Goal: Browse casually: Explore the website without a specific task or goal

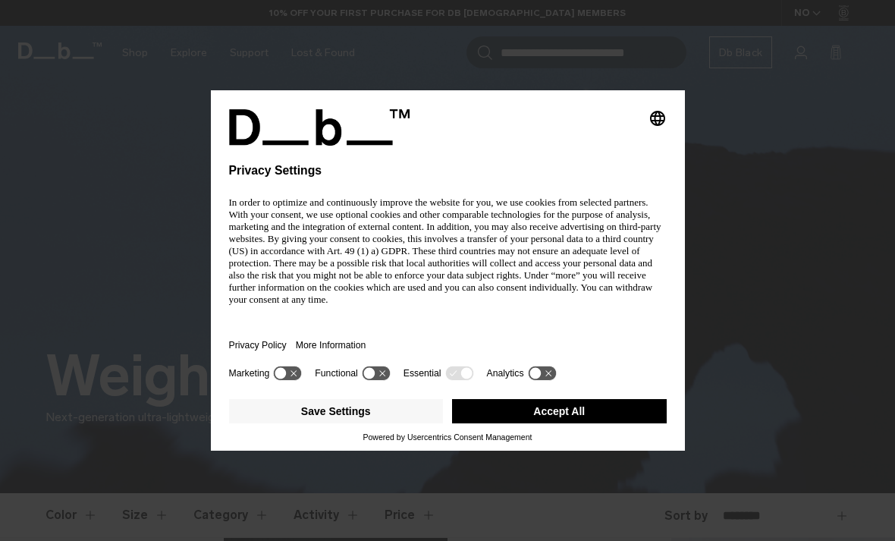
click at [505, 291] on p "In order to optimize and continuously improve the website for you, we use cooki…" at bounding box center [448, 251] width 438 height 109
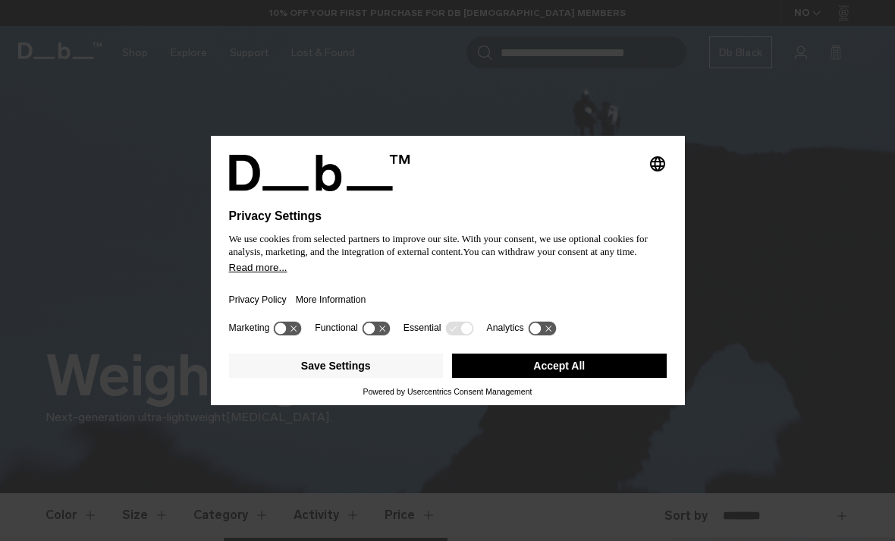
click at [589, 377] on button "Accept All" at bounding box center [559, 366] width 215 height 24
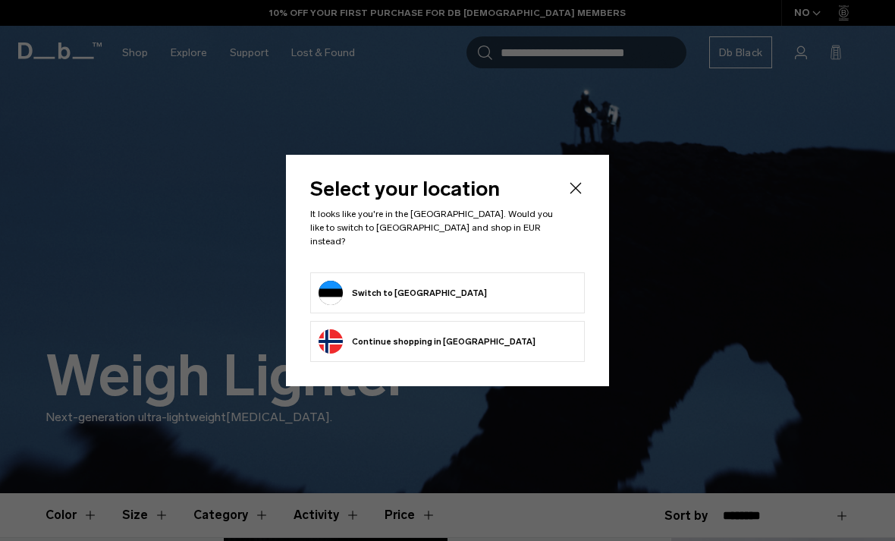
click at [583, 189] on icon "Close" at bounding box center [576, 188] width 18 height 18
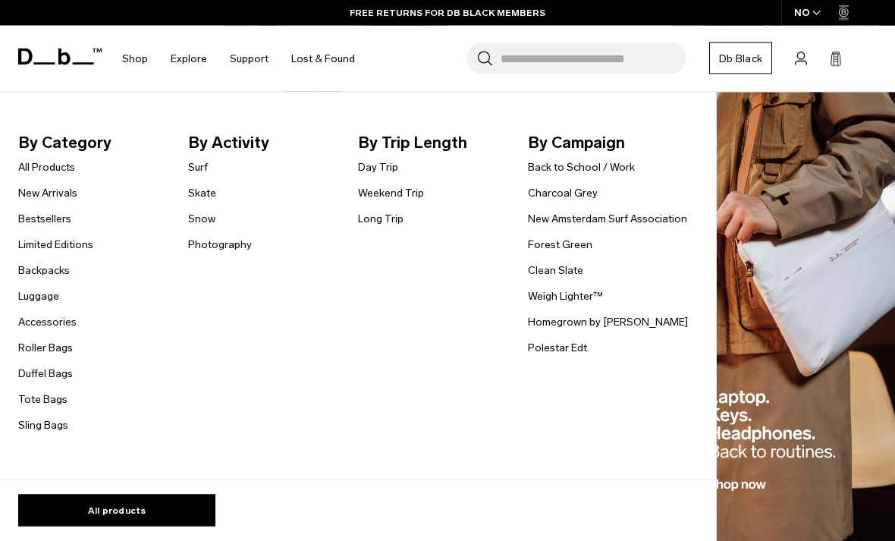
scroll to position [1273, 0]
click at [71, 169] on link "All Products" at bounding box center [46, 167] width 57 height 16
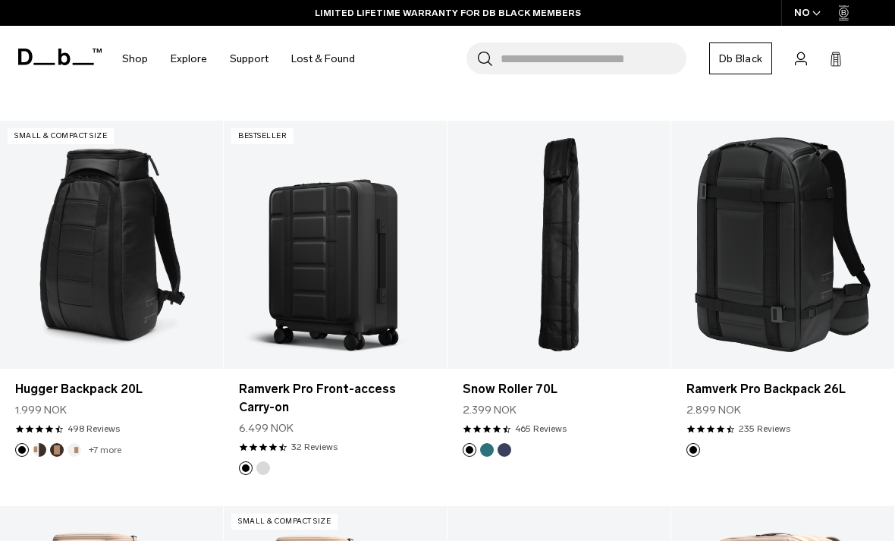
scroll to position [3601, 0]
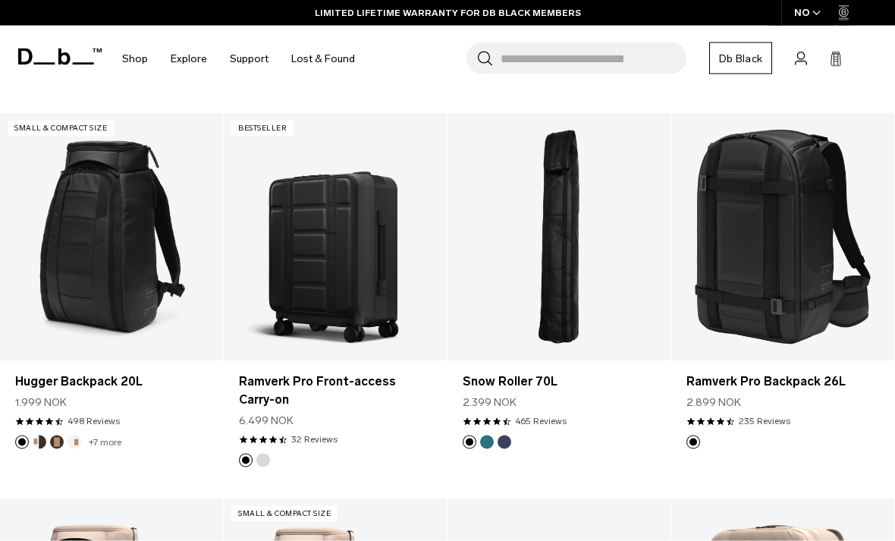
click at [841, 59] on icon at bounding box center [836, 60] width 9 height 11
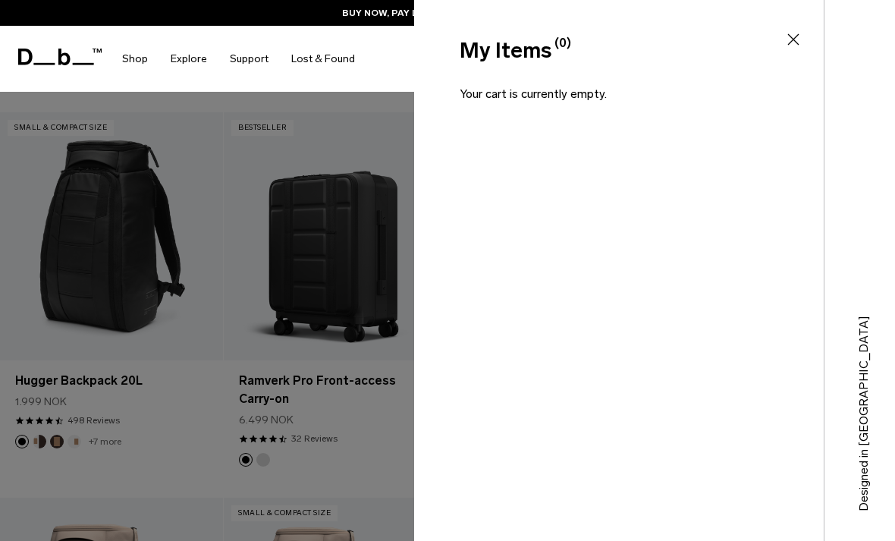
click at [801, 46] on icon at bounding box center [794, 39] width 18 height 18
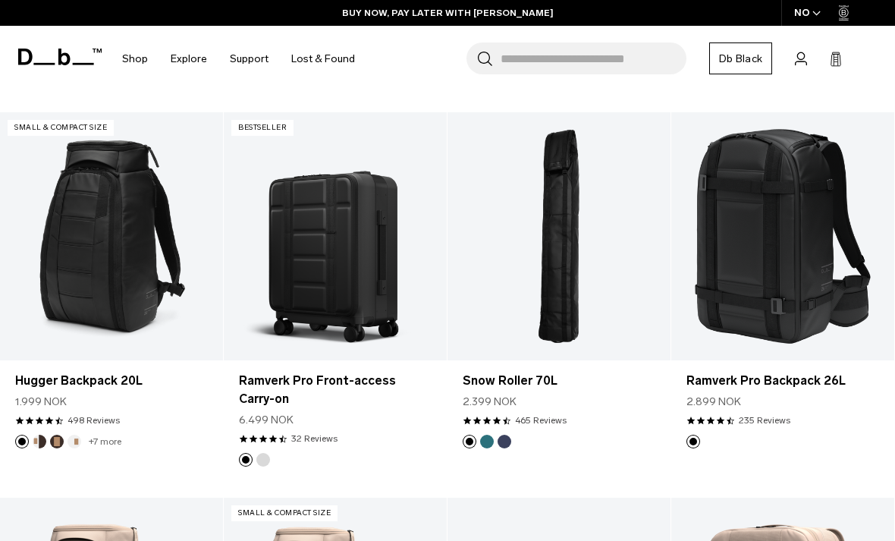
click at [806, 18] on div "NO" at bounding box center [808, 13] width 53 height 26
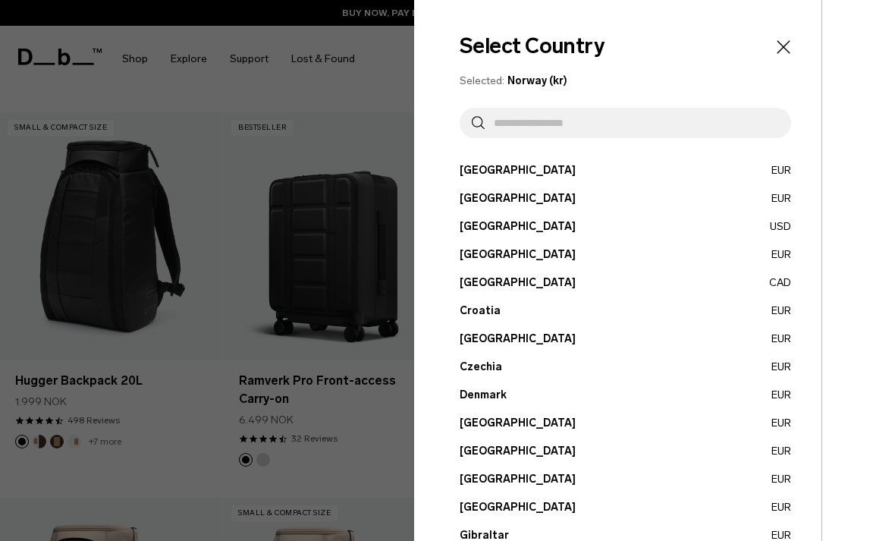
click at [510, 419] on button "Estonia EUR" at bounding box center [626, 423] width 332 height 16
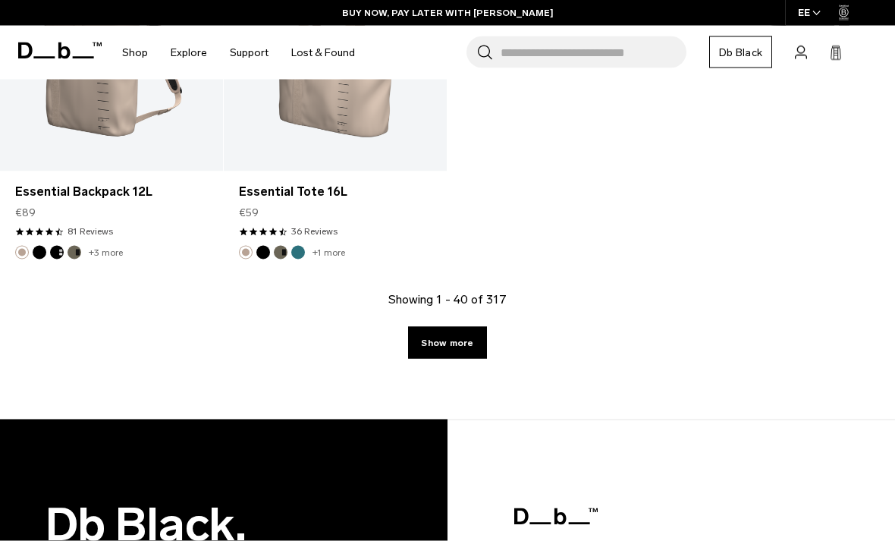
scroll to position [4536, 0]
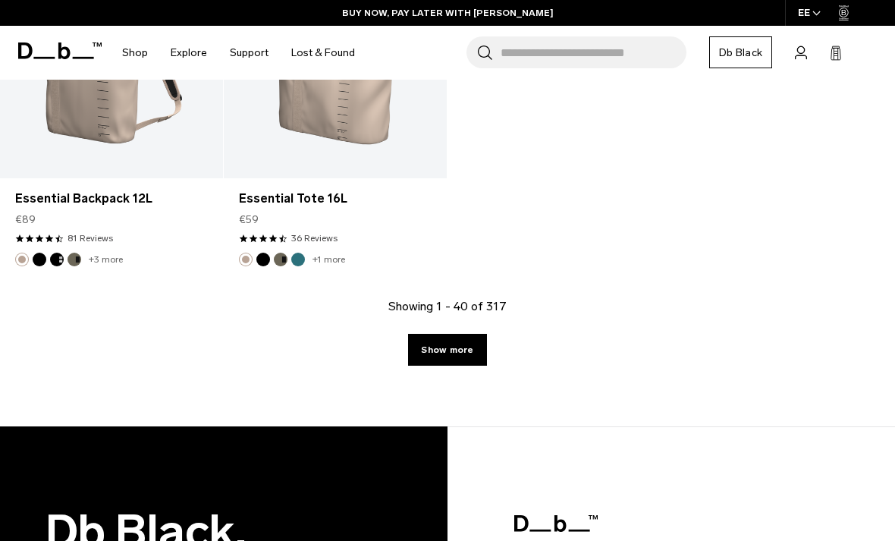
click at [483, 334] on link "Show more" at bounding box center [447, 350] width 78 height 32
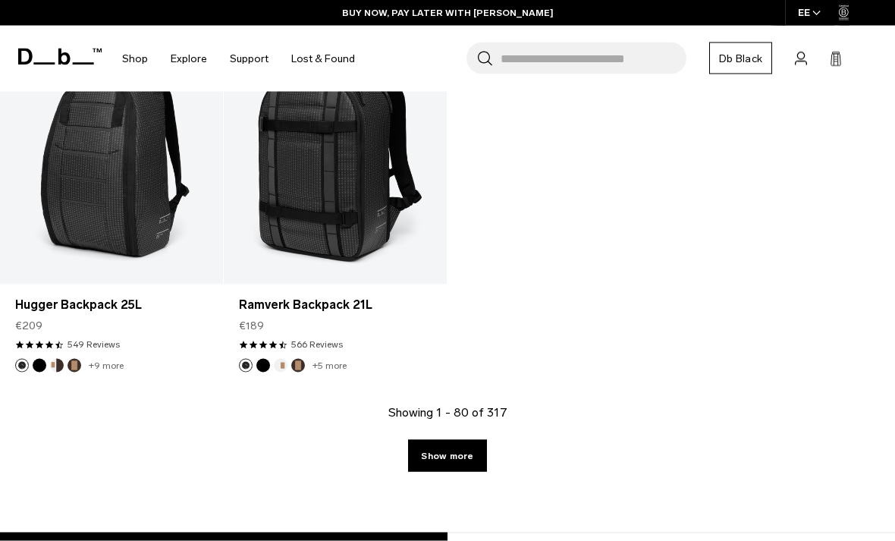
scroll to position [8131, 0]
click at [462, 440] on link "Show more" at bounding box center [447, 455] width 78 height 32
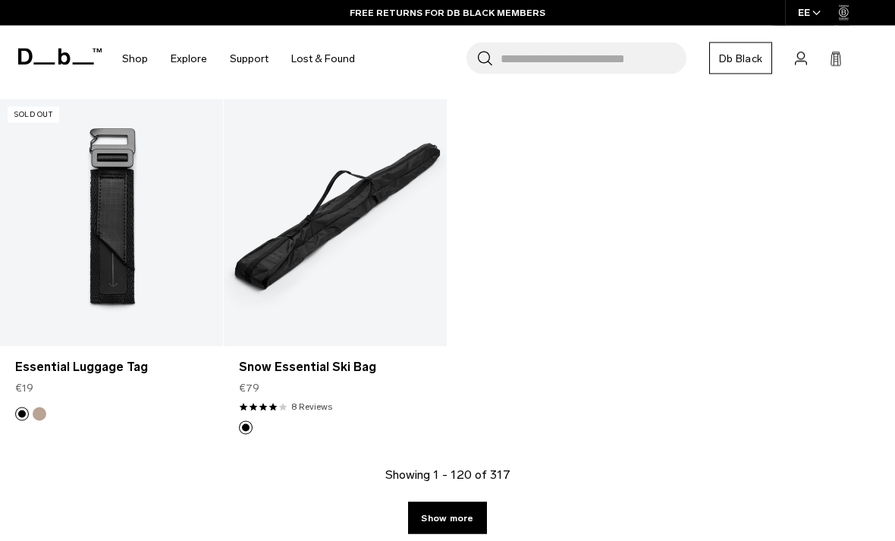
scroll to position [11775, 0]
click at [464, 502] on link "Show more" at bounding box center [447, 518] width 78 height 32
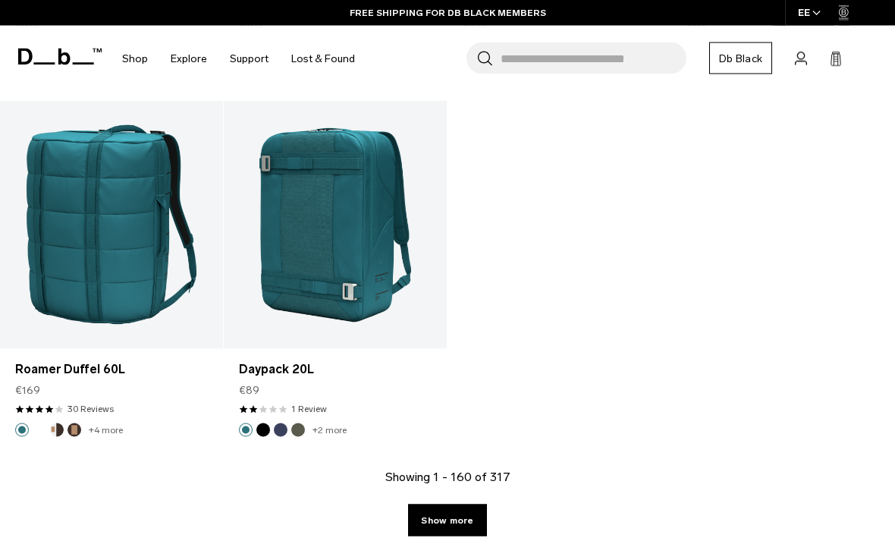
scroll to position [15512, 0]
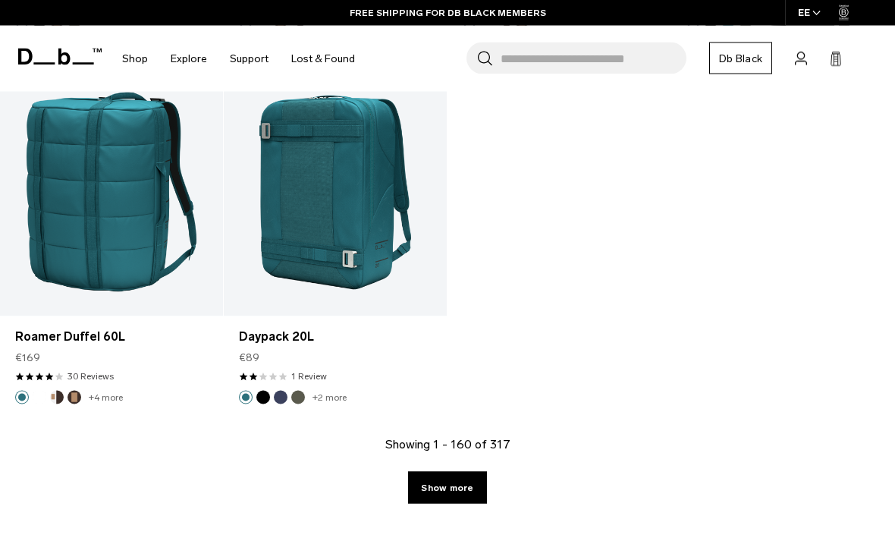
click at [466, 475] on link "Show more" at bounding box center [447, 488] width 78 height 32
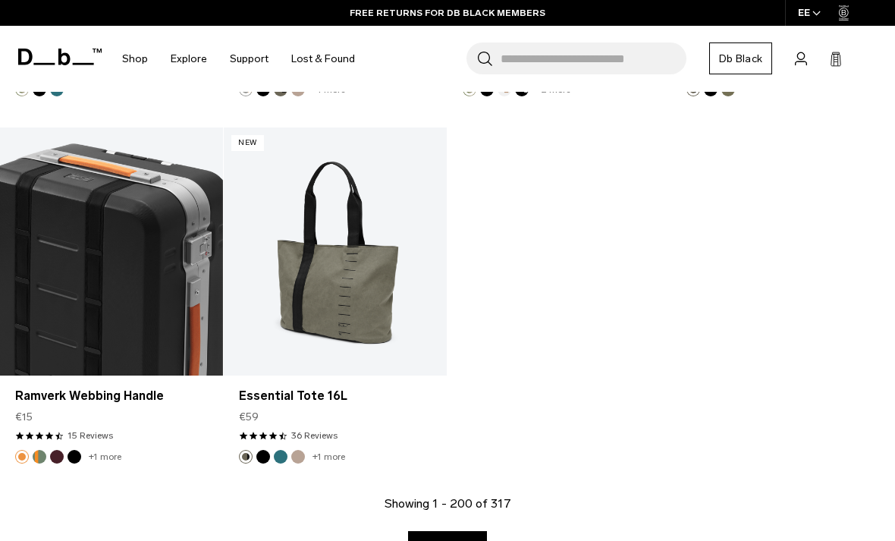
scroll to position [19172, 0]
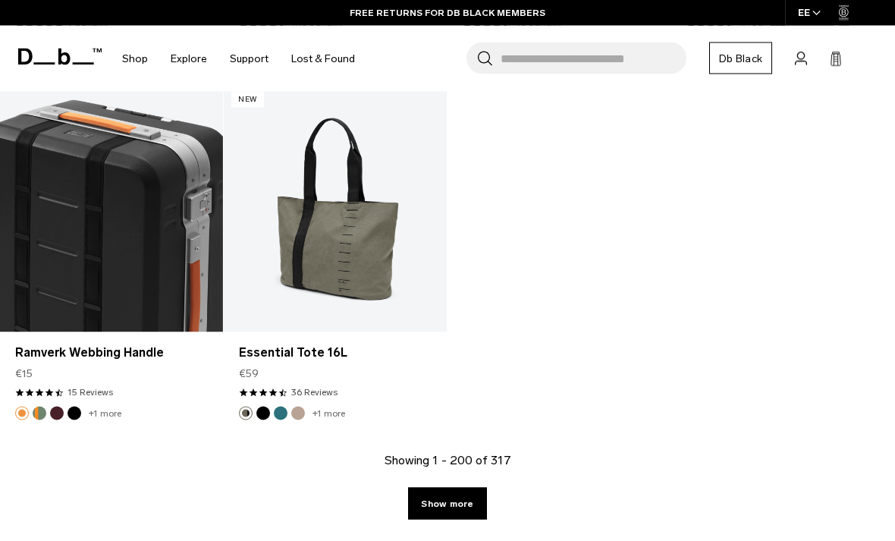
click at [464, 491] on link "Show more" at bounding box center [447, 504] width 78 height 32
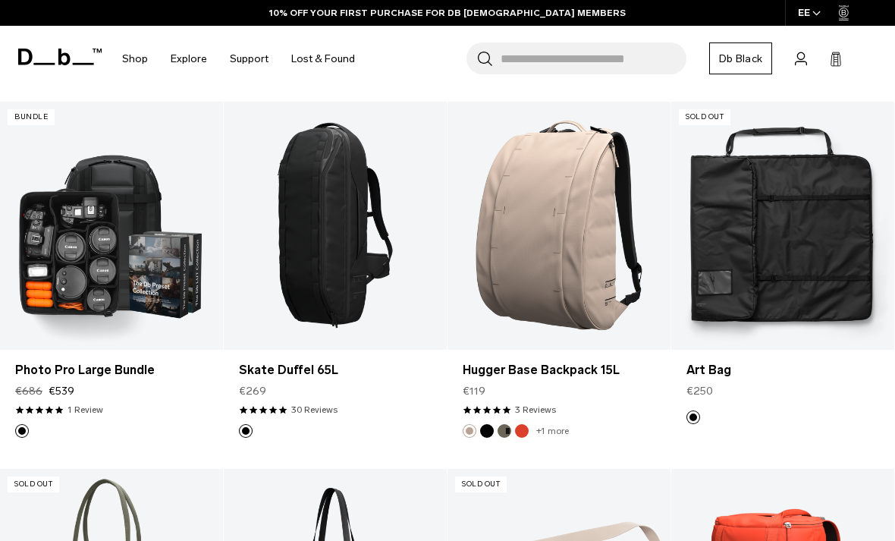
scroll to position [22882, 0]
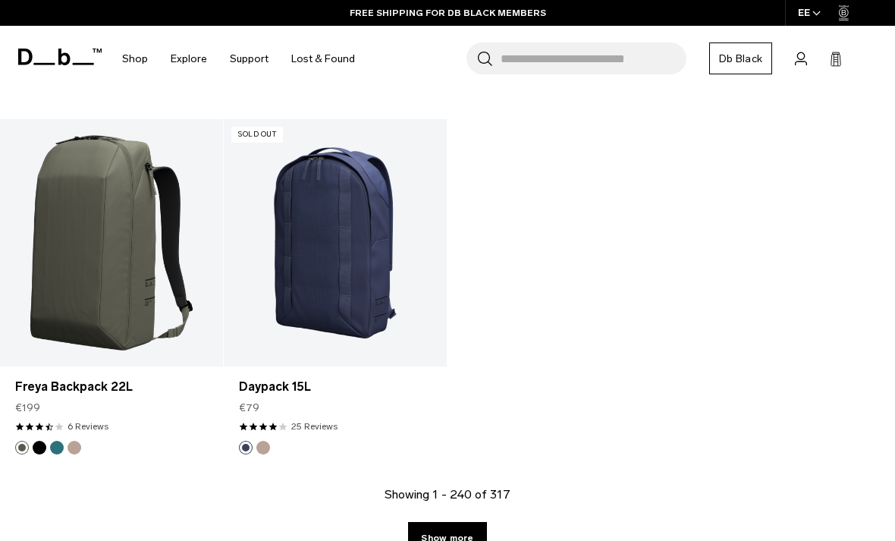
click at [461, 522] on link "Show more" at bounding box center [447, 538] width 78 height 32
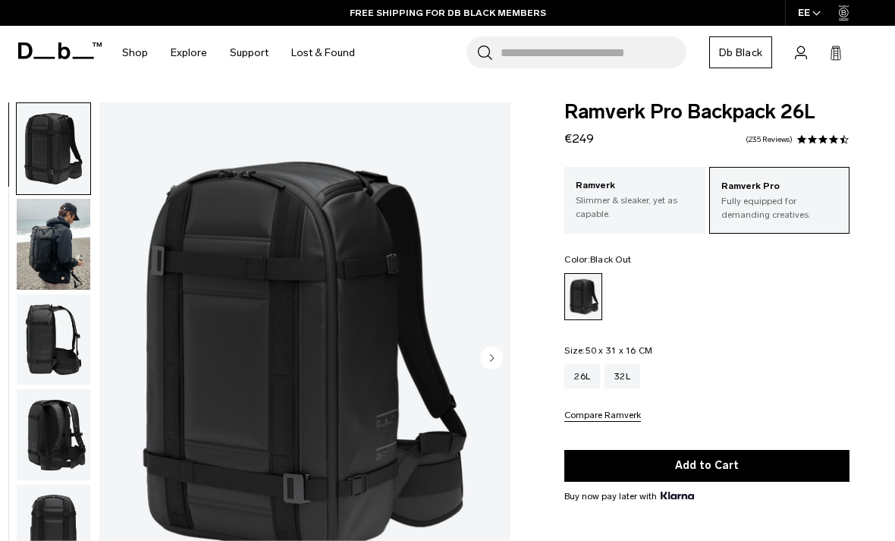
click at [60, 255] on img "button" at bounding box center [54, 244] width 74 height 91
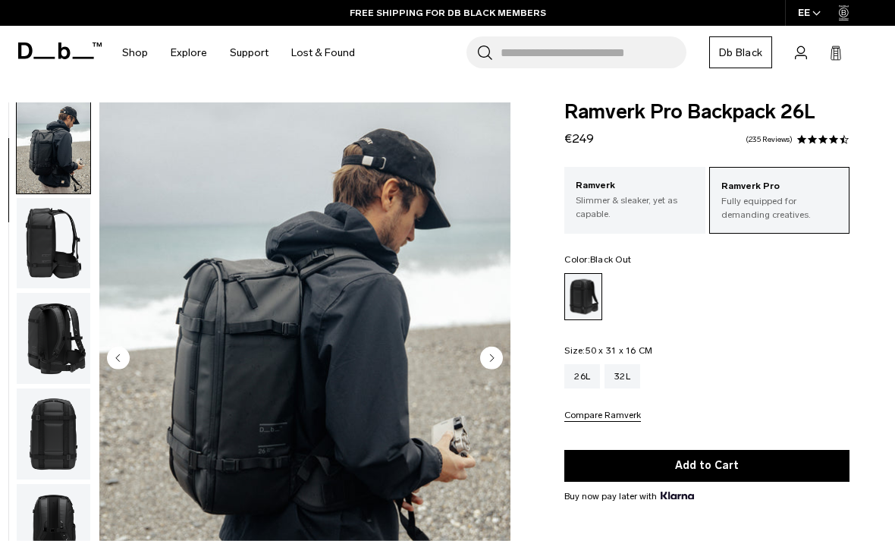
scroll to position [96, 0]
click at [491, 361] on icon "Next slide" at bounding box center [493, 357] width 4 height 7
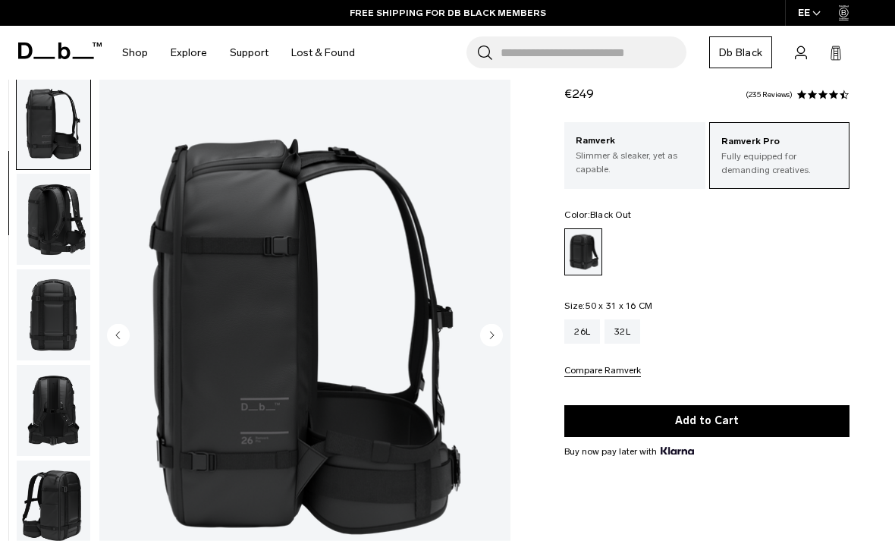
scroll to position [54, 0]
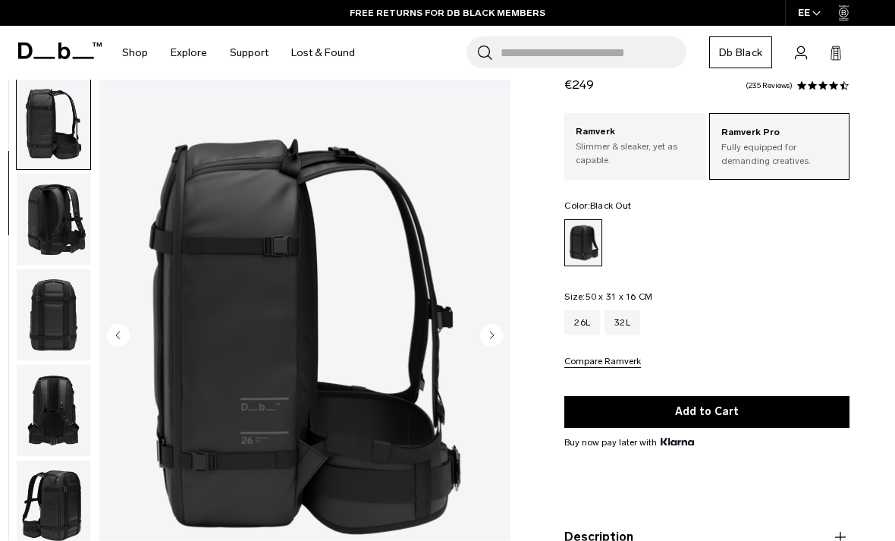
click at [493, 332] on circle "Next slide" at bounding box center [491, 334] width 23 height 23
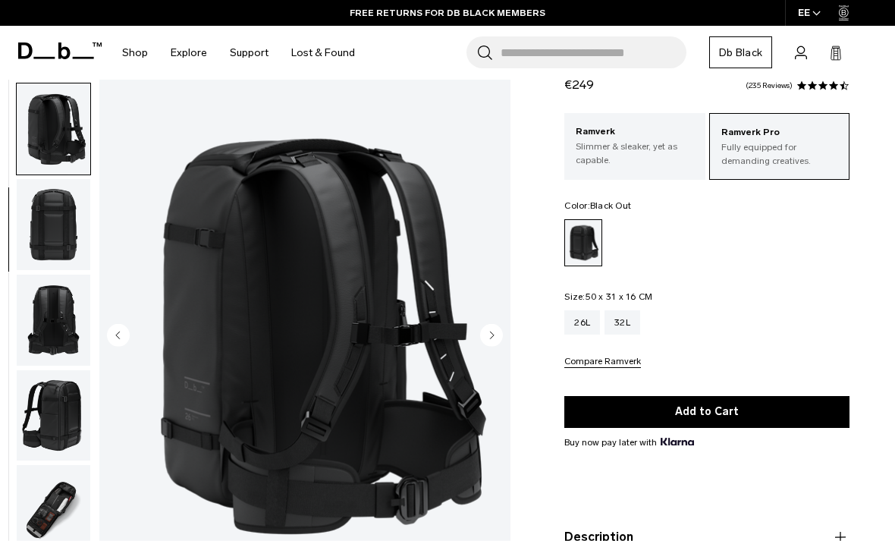
scroll to position [290, 0]
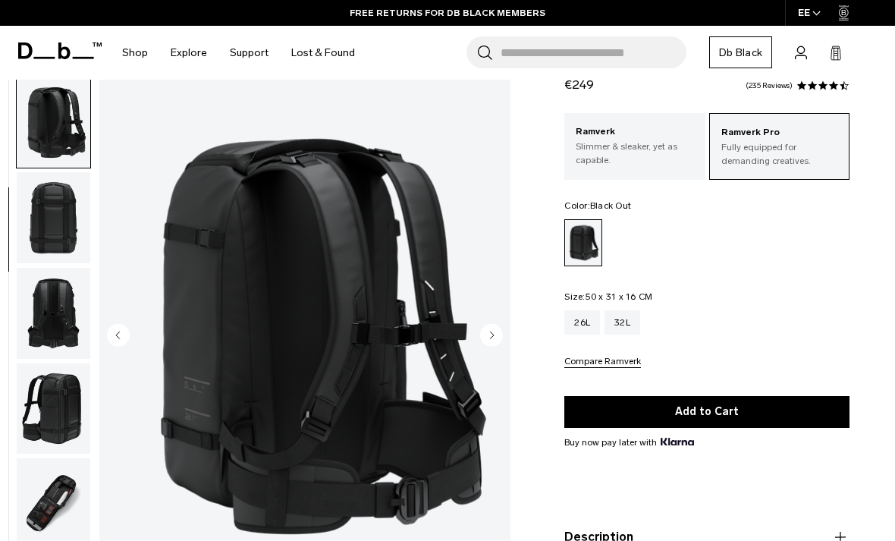
click at [499, 329] on circle "Next slide" at bounding box center [491, 334] width 23 height 23
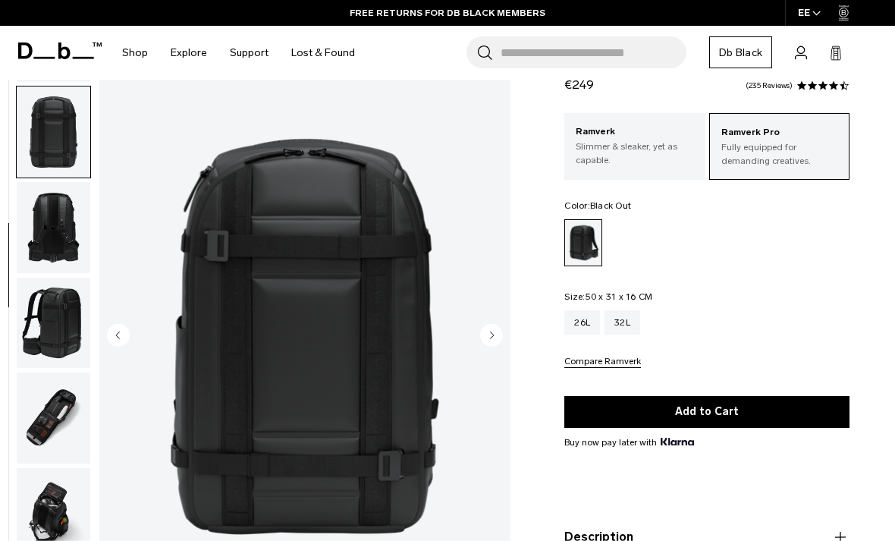
scroll to position [386, 0]
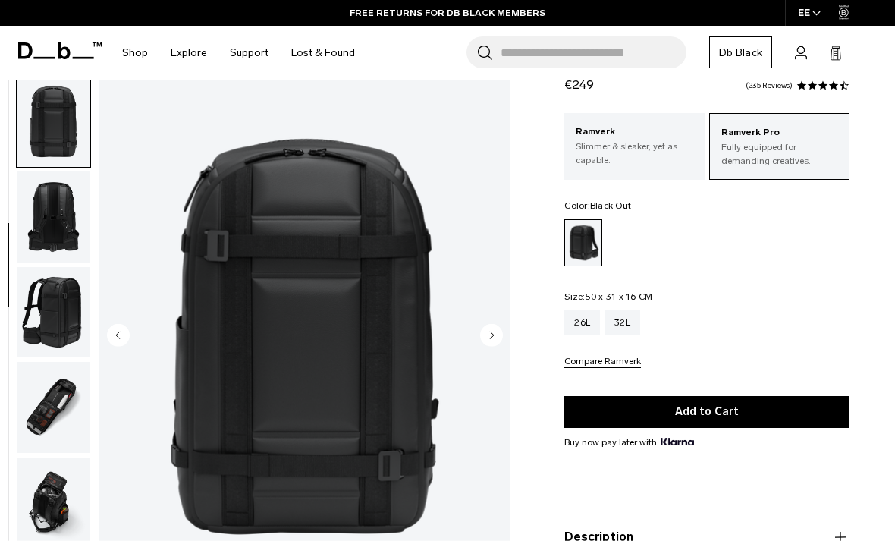
click at [493, 332] on circle "Next slide" at bounding box center [491, 334] width 23 height 23
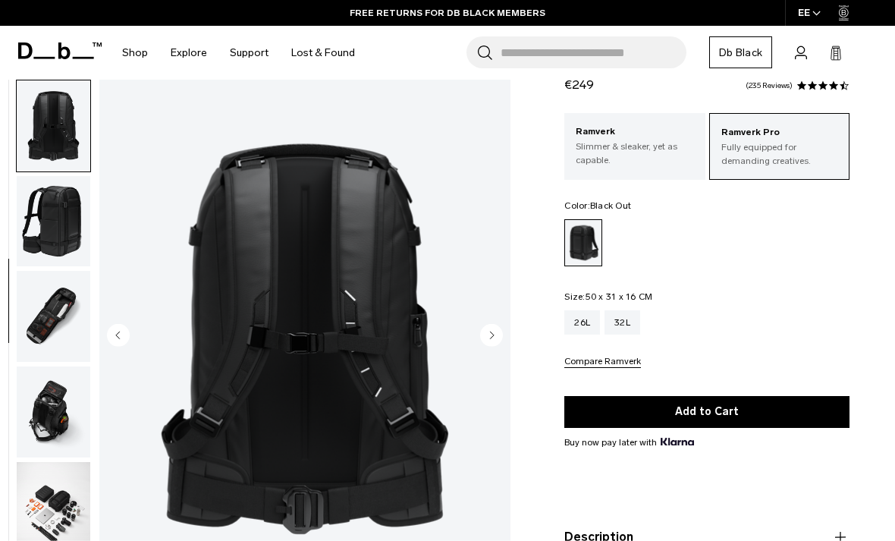
scroll to position [483, 0]
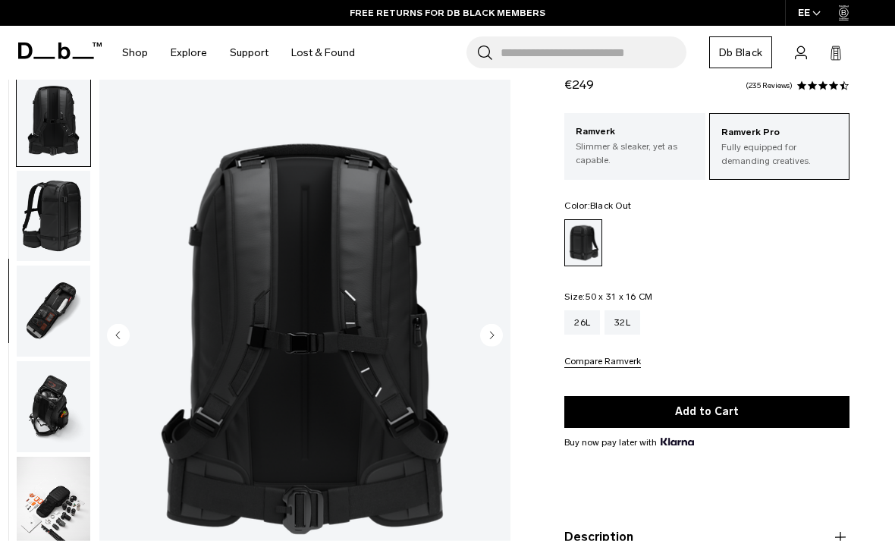
click at [496, 332] on circle "Next slide" at bounding box center [491, 334] width 23 height 23
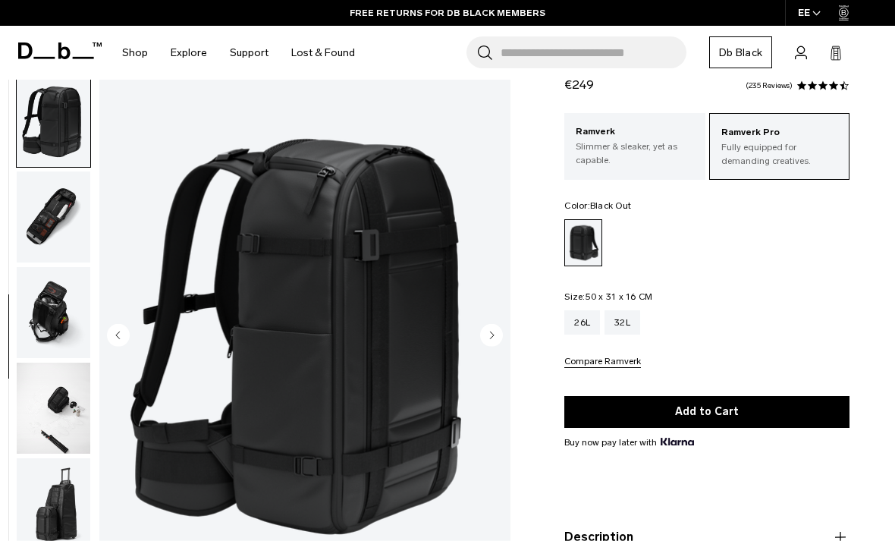
scroll to position [579, 0]
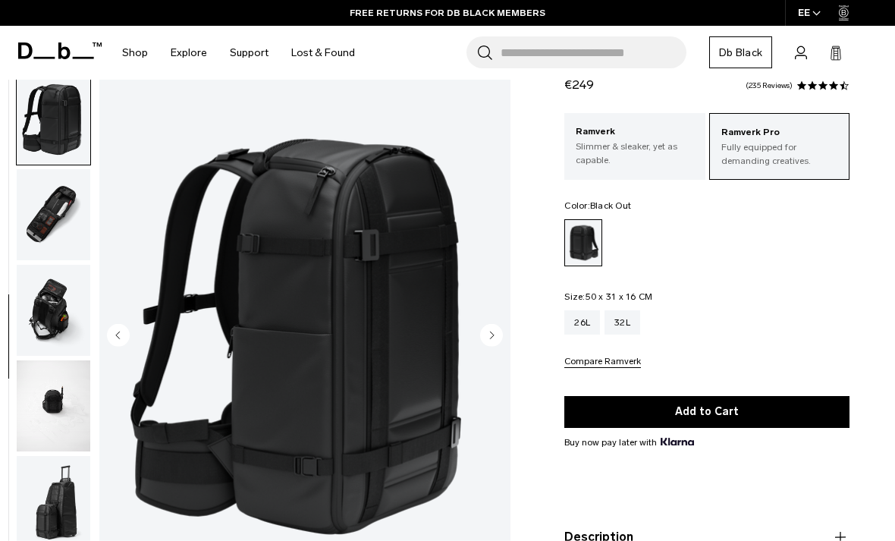
click at [500, 328] on circle "Next slide" at bounding box center [491, 334] width 23 height 23
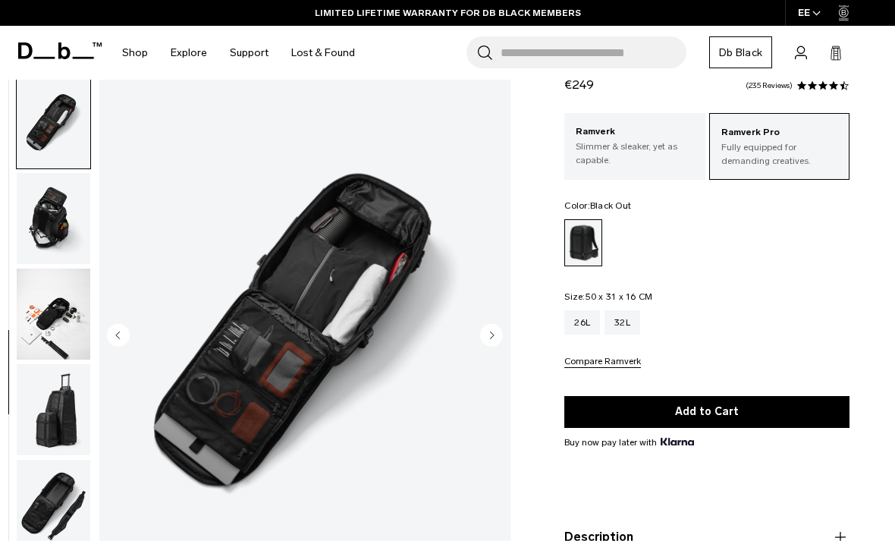
scroll to position [676, 0]
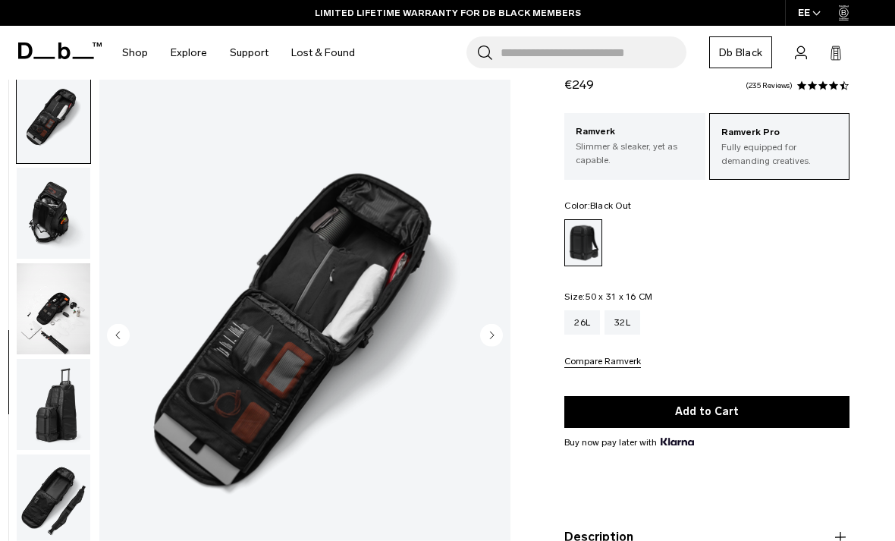
click at [495, 337] on circle "Next slide" at bounding box center [491, 334] width 23 height 23
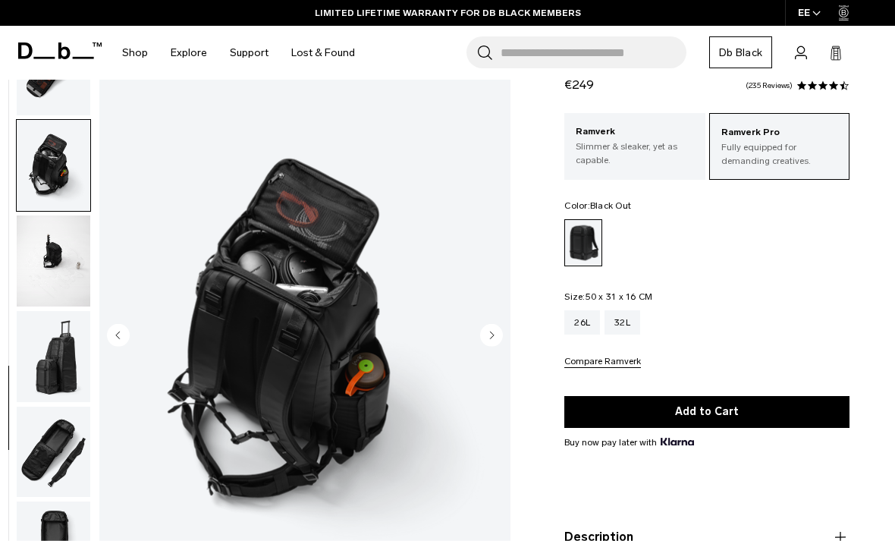
scroll to position [738, 0]
click at [492, 341] on circle "Next slide" at bounding box center [491, 334] width 23 height 23
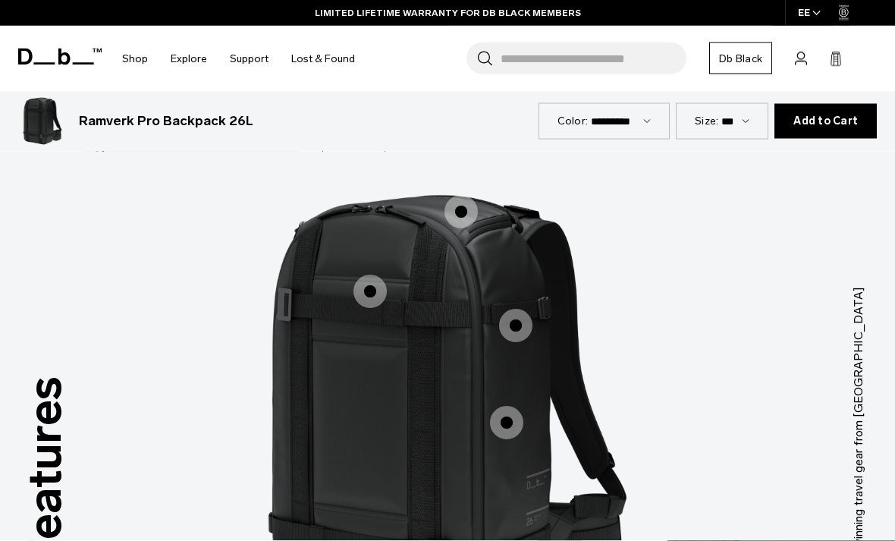
scroll to position [1200, 0]
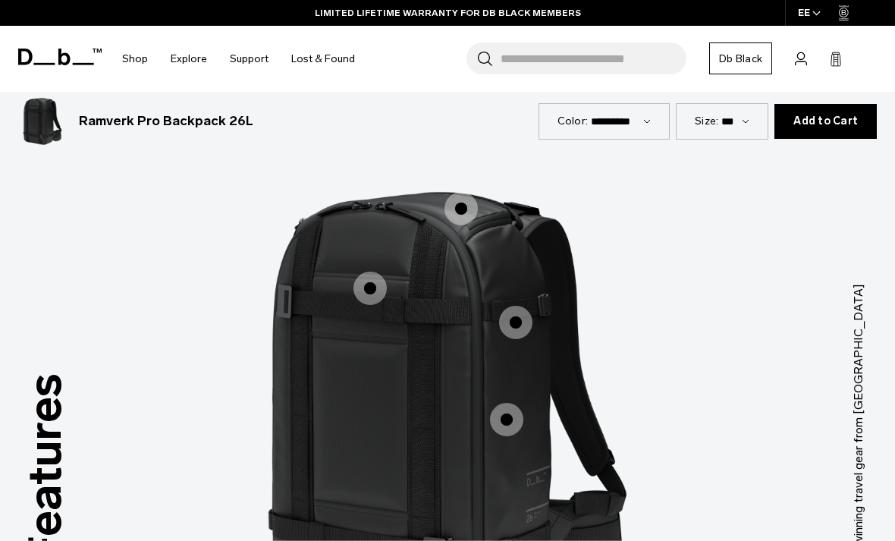
click at [514, 403] on span "1 / 3" at bounding box center [506, 419] width 33 height 33
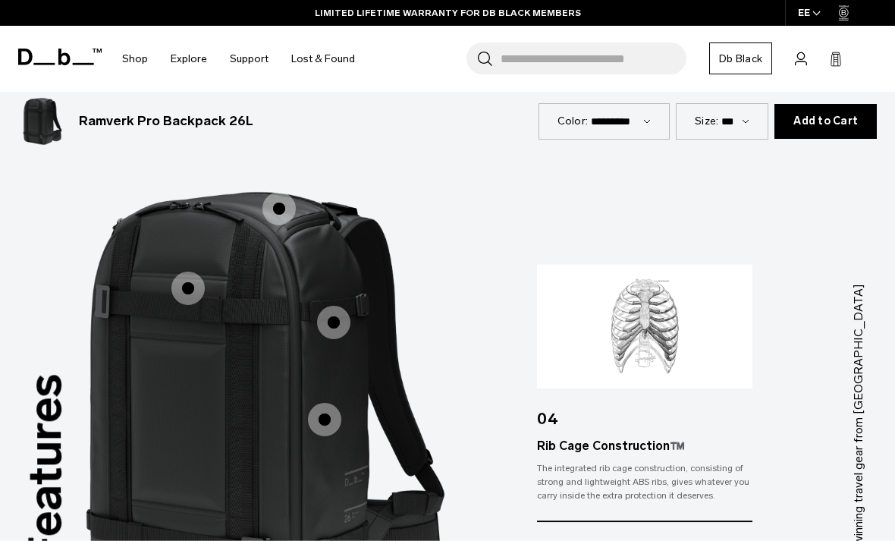
click at [324, 306] on span "1 / 3" at bounding box center [333, 322] width 33 height 33
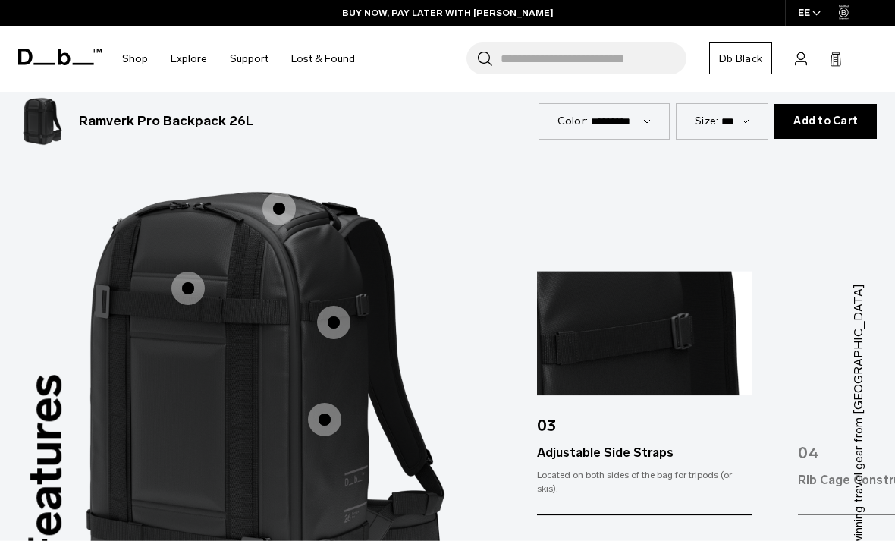
click at [190, 272] on span "1 / 3" at bounding box center [187, 288] width 33 height 33
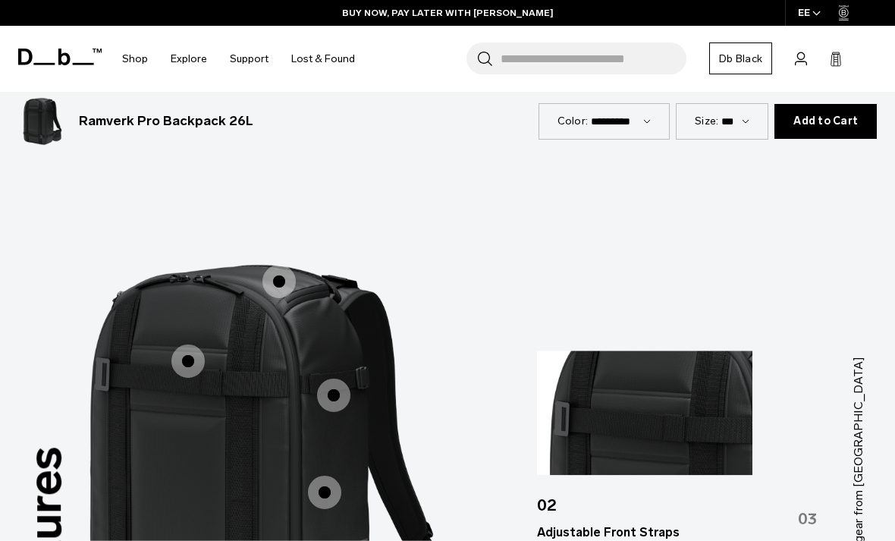
scroll to position [1125, 0]
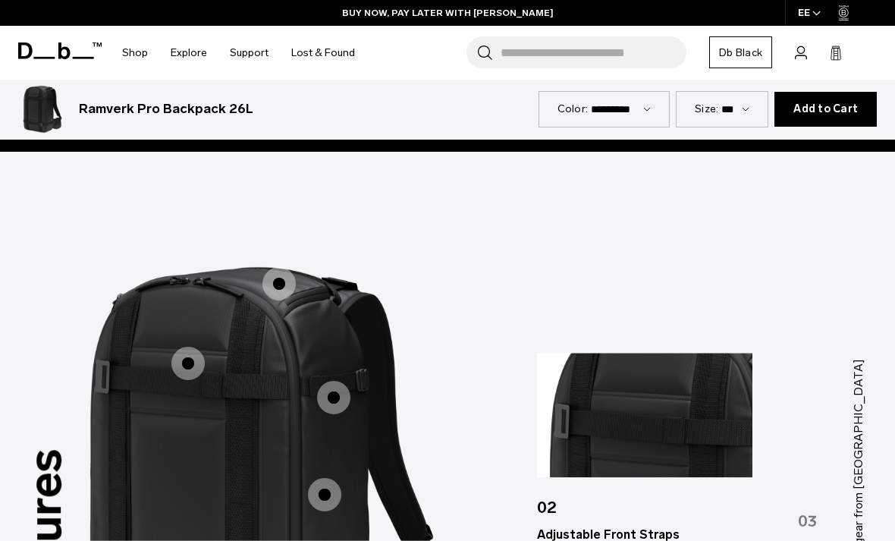
click at [291, 267] on span "1 / 3" at bounding box center [279, 283] width 33 height 33
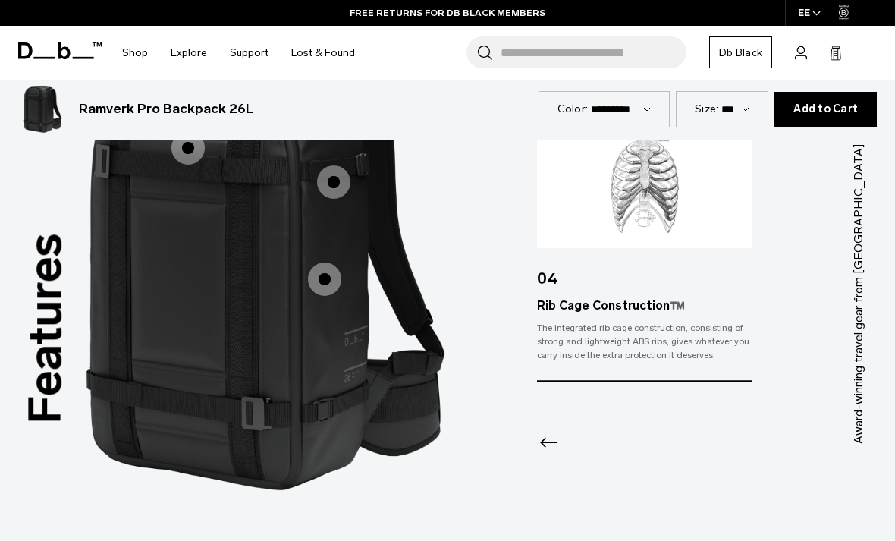
scroll to position [1347, 0]
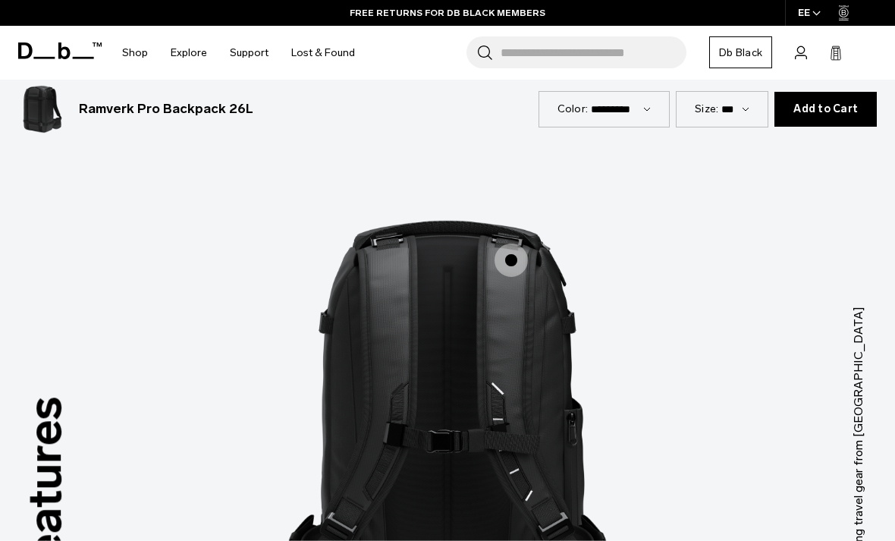
scroll to position [1175, 0]
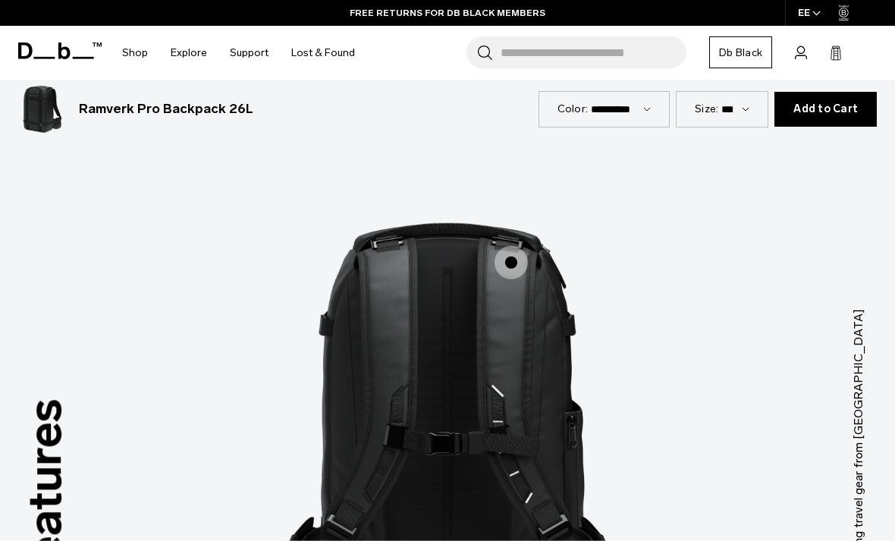
click at [518, 246] on span "2 / 3" at bounding box center [511, 262] width 33 height 33
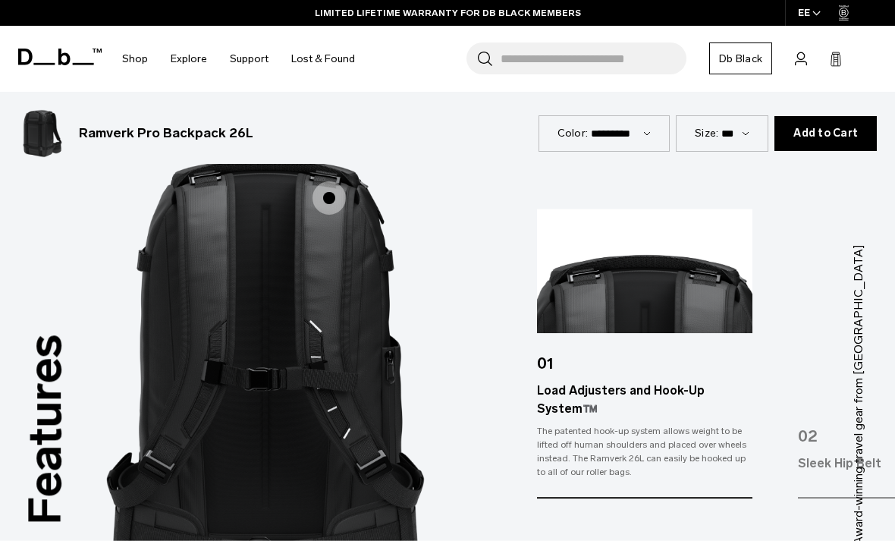
scroll to position [1258, 0]
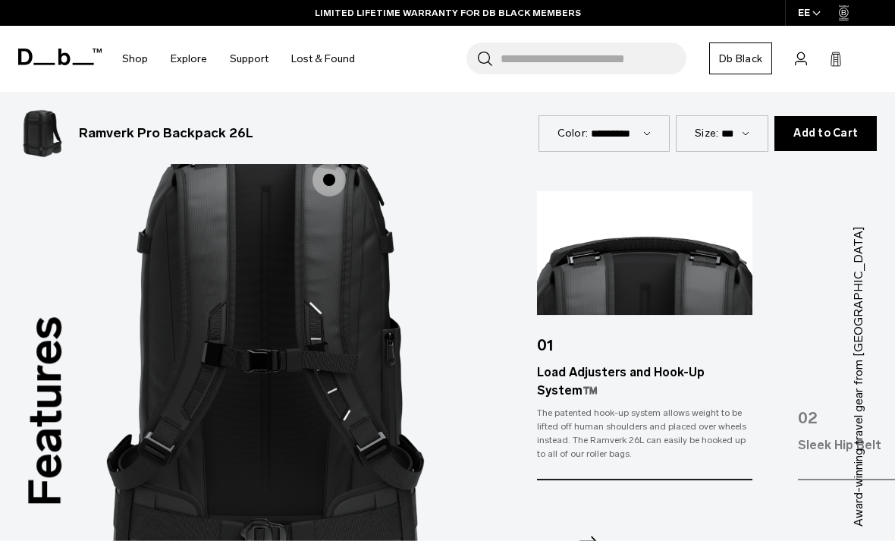
click at [587, 529] on icon "Next slide" at bounding box center [588, 541] width 24 height 24
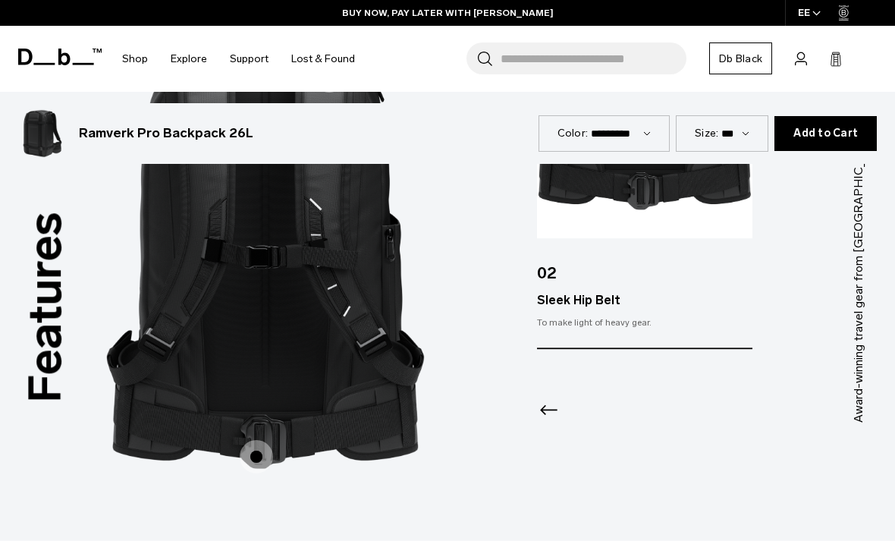
scroll to position [1372, 0]
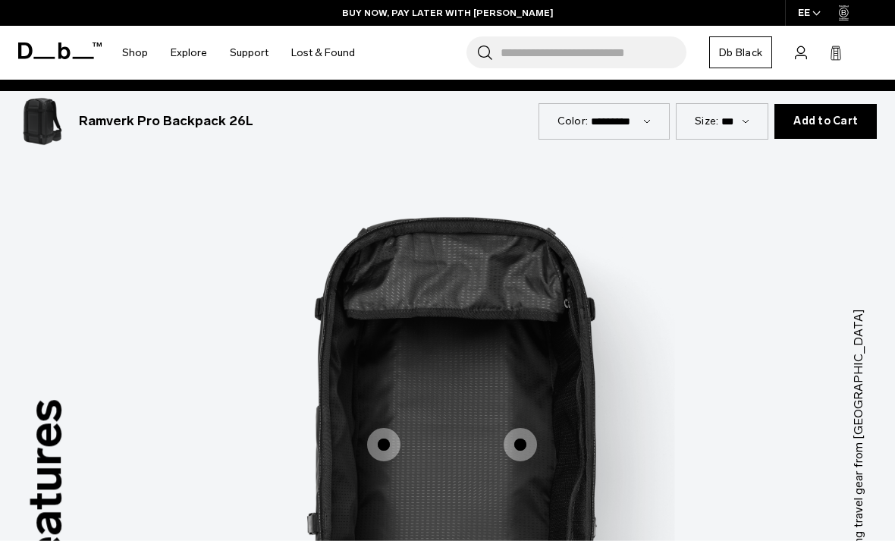
scroll to position [1171, 0]
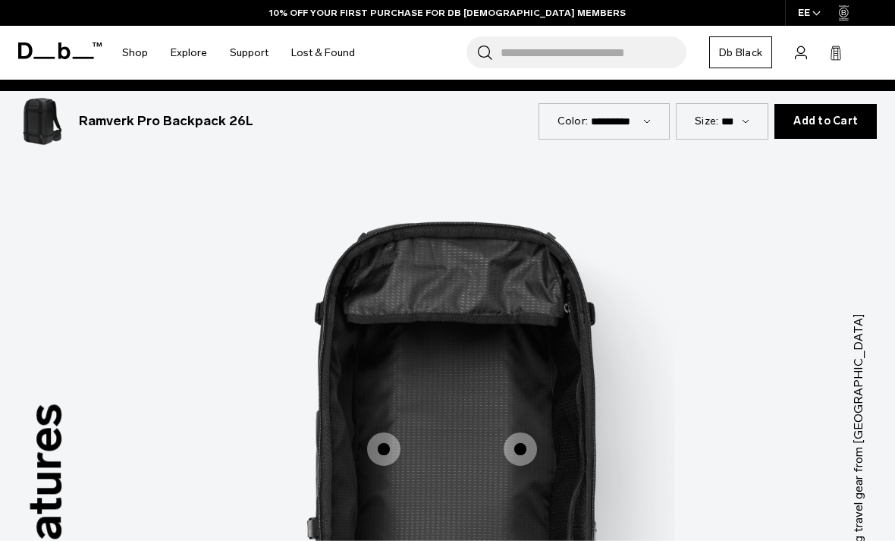
click at [384, 433] on span "3 / 3" at bounding box center [383, 449] width 33 height 33
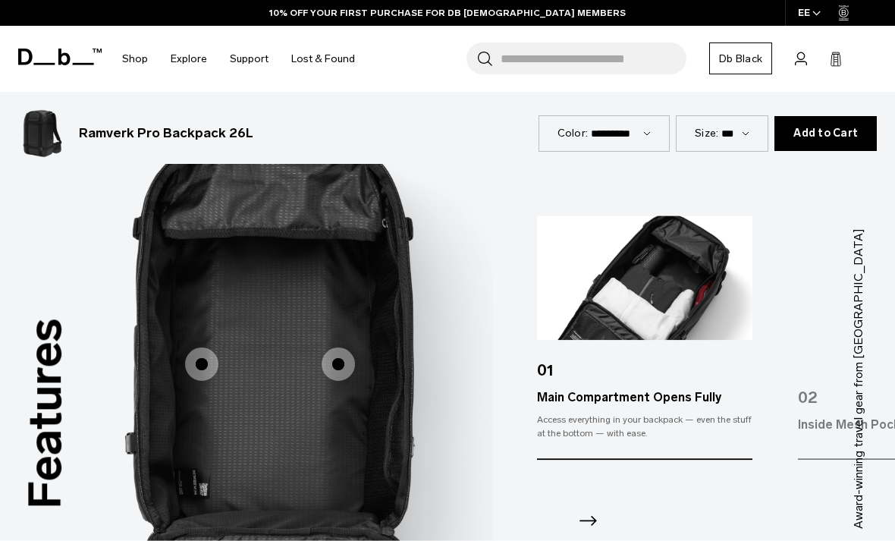
scroll to position [1257, 0]
click at [596, 508] on icon "Next slide" at bounding box center [588, 520] width 24 height 24
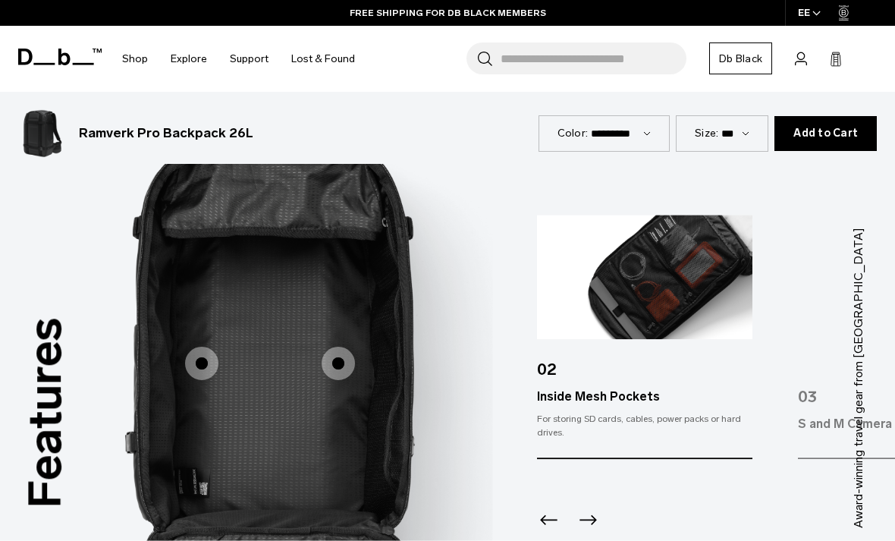
click at [599, 508] on icon "Next slide" at bounding box center [588, 520] width 24 height 24
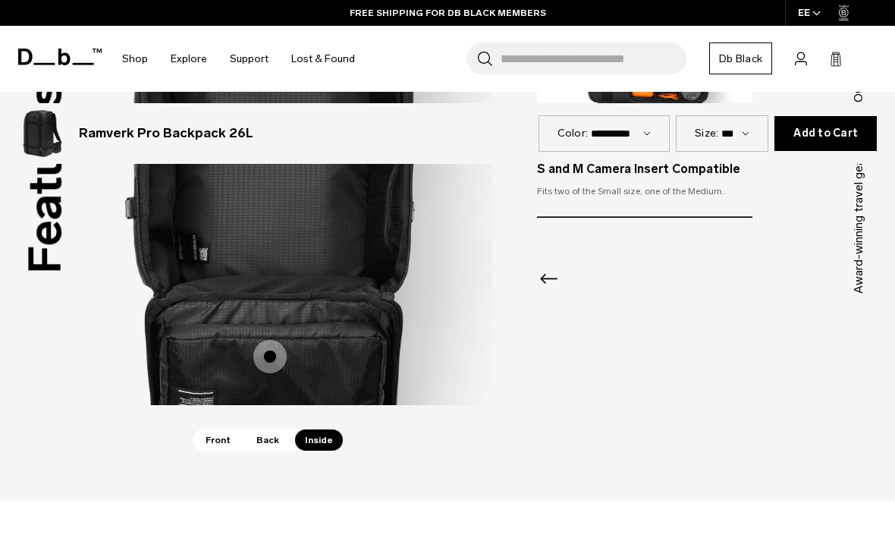
scroll to position [1492, 0]
click at [269, 339] on span "3 / 3" at bounding box center [269, 355] width 33 height 33
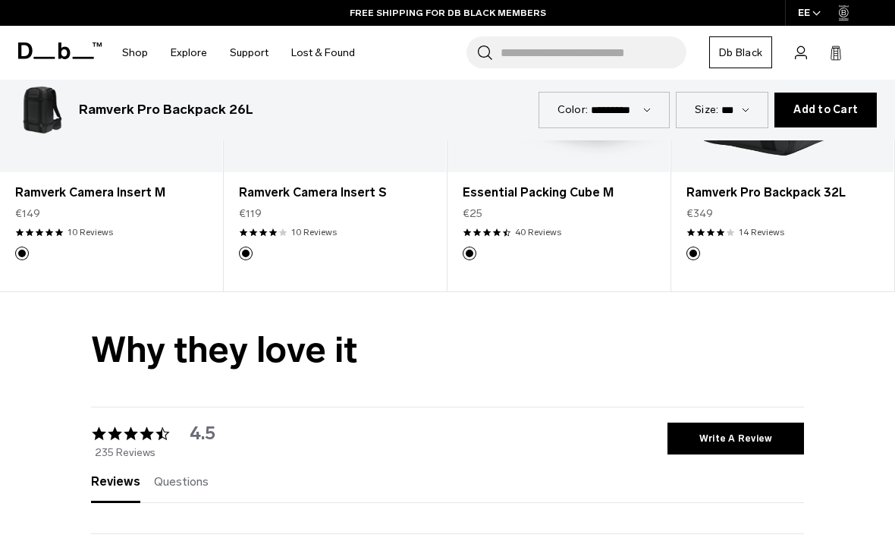
scroll to position [2683, 0]
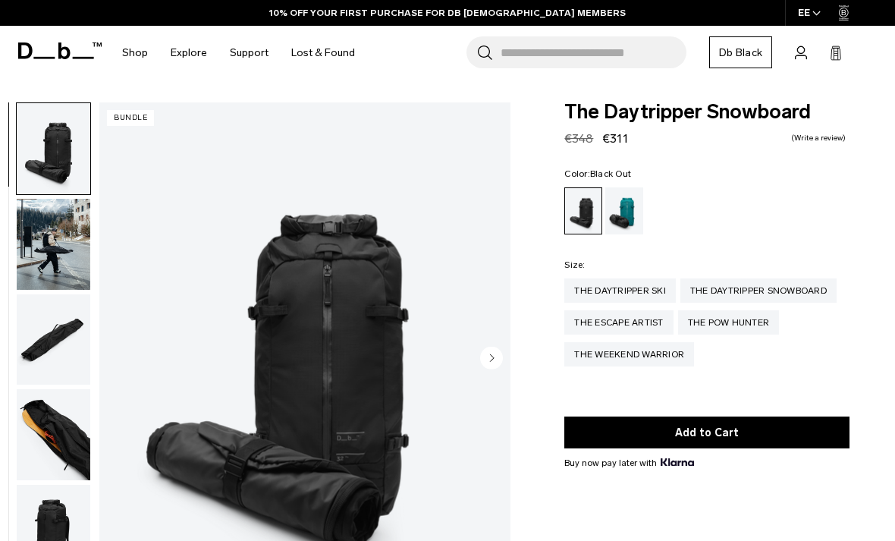
click at [85, 250] on img "button" at bounding box center [54, 244] width 74 height 91
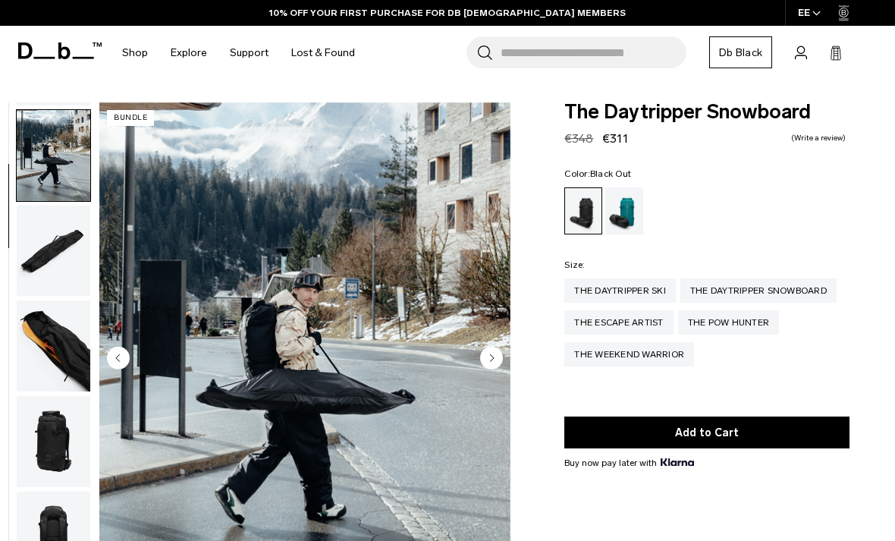
scroll to position [96, 0]
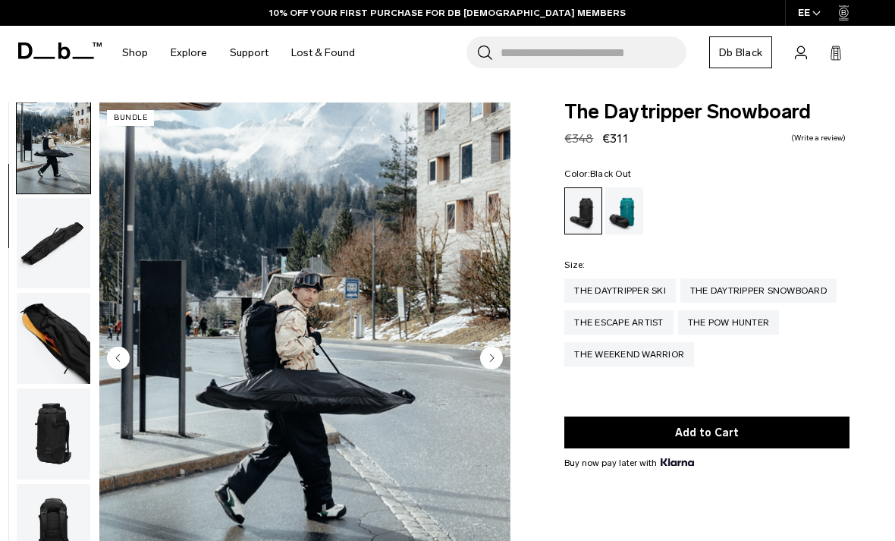
click at [65, 246] on img "button" at bounding box center [54, 243] width 74 height 91
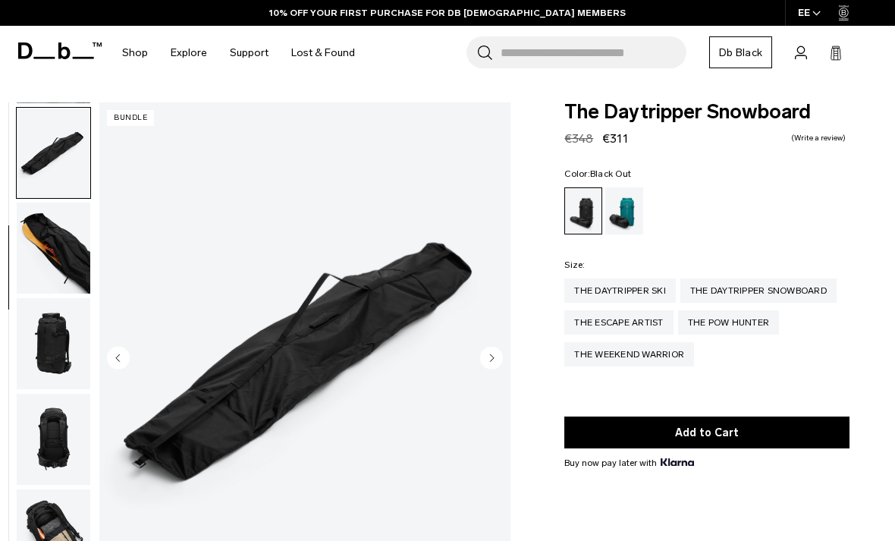
scroll to position [193, 0]
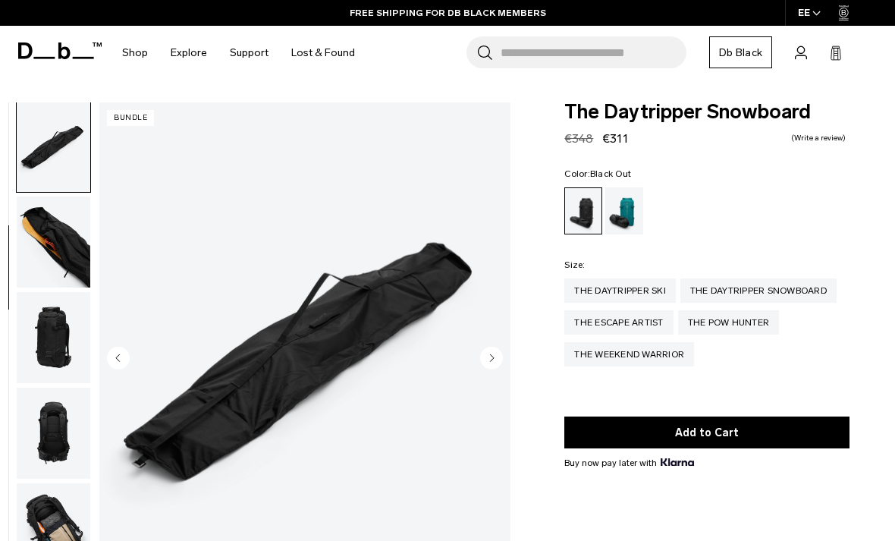
click at [64, 263] on img "button" at bounding box center [54, 242] width 74 height 91
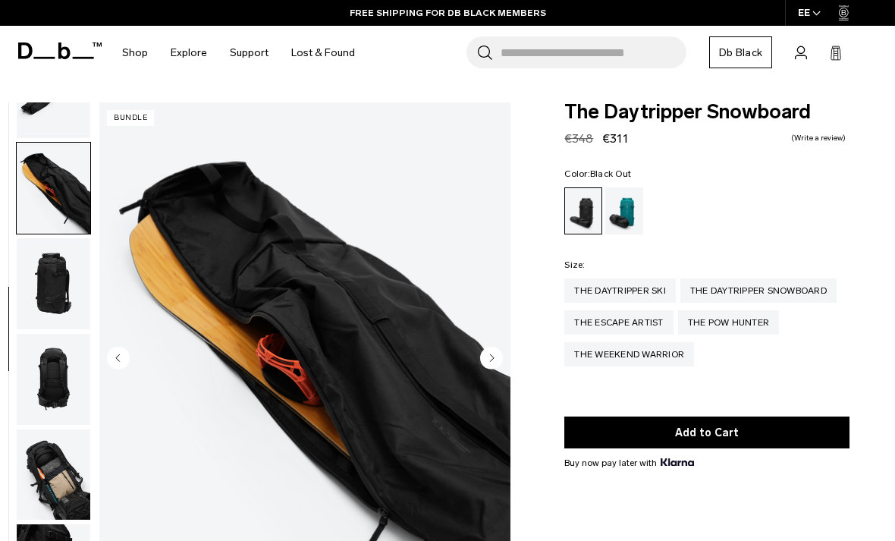
scroll to position [256, 0]
click at [70, 285] on img "button" at bounding box center [54, 283] width 74 height 91
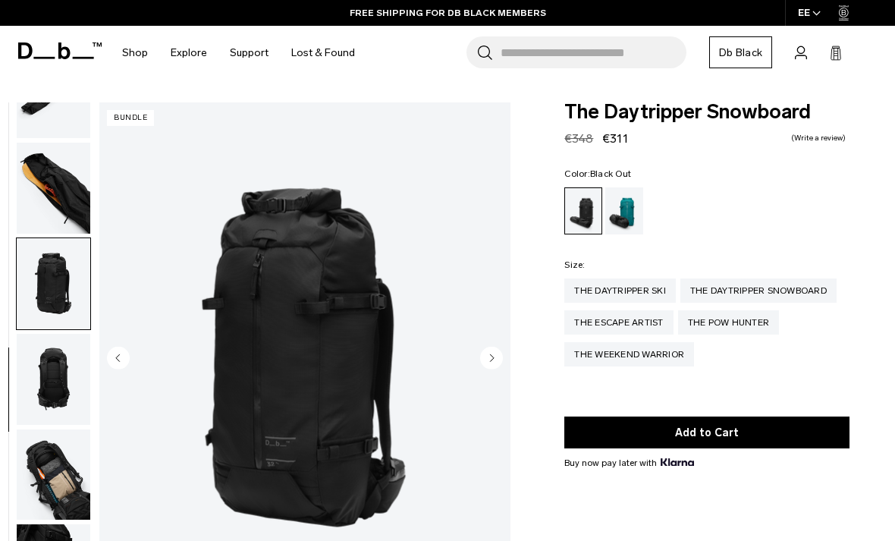
click at [488, 349] on circle "Next slide" at bounding box center [491, 357] width 23 height 23
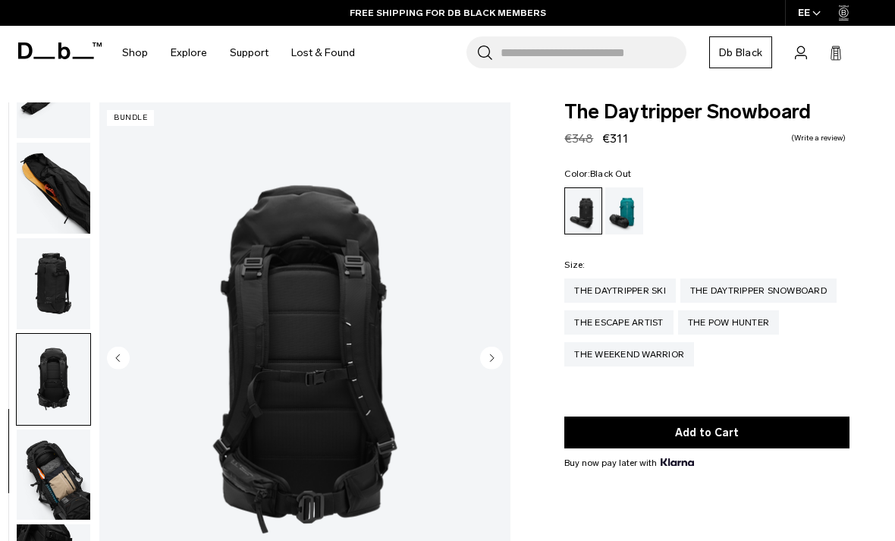
click at [499, 358] on circle "Next slide" at bounding box center [491, 357] width 23 height 23
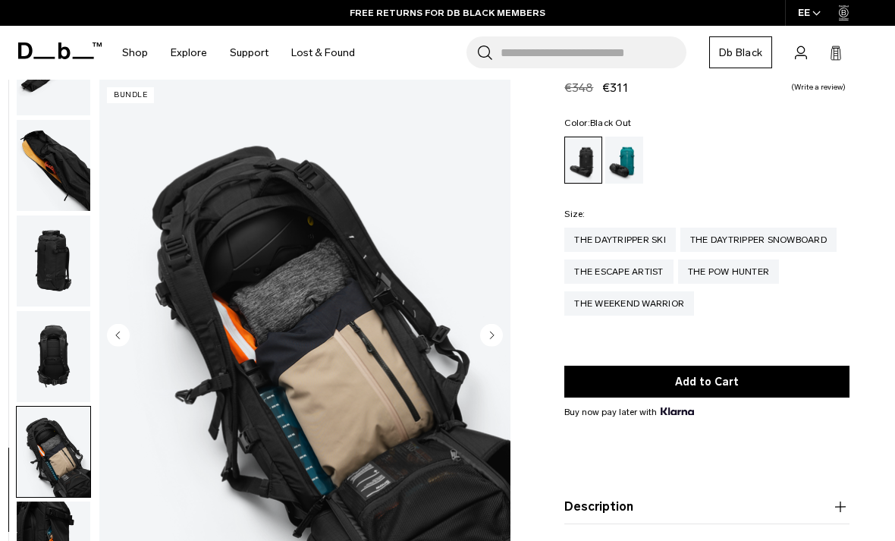
scroll to position [52, 0]
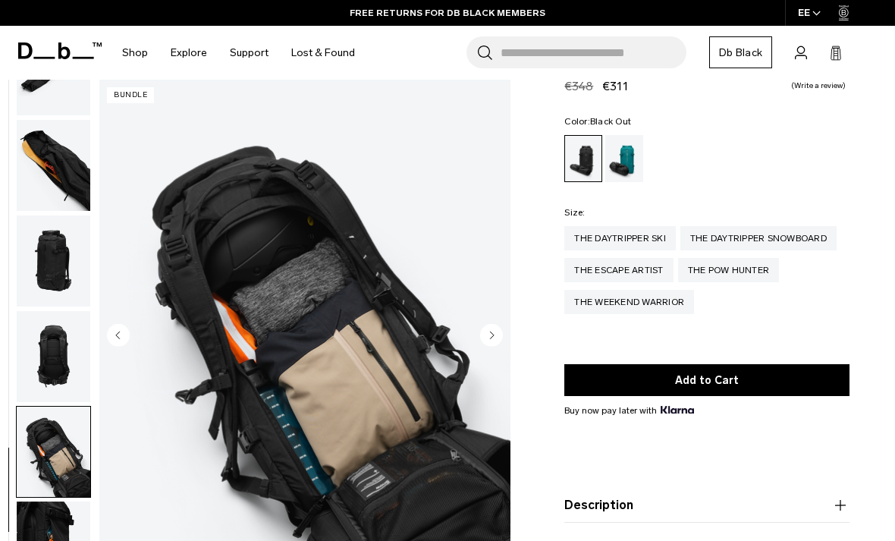
click at [489, 329] on circle "Next slide" at bounding box center [491, 334] width 23 height 23
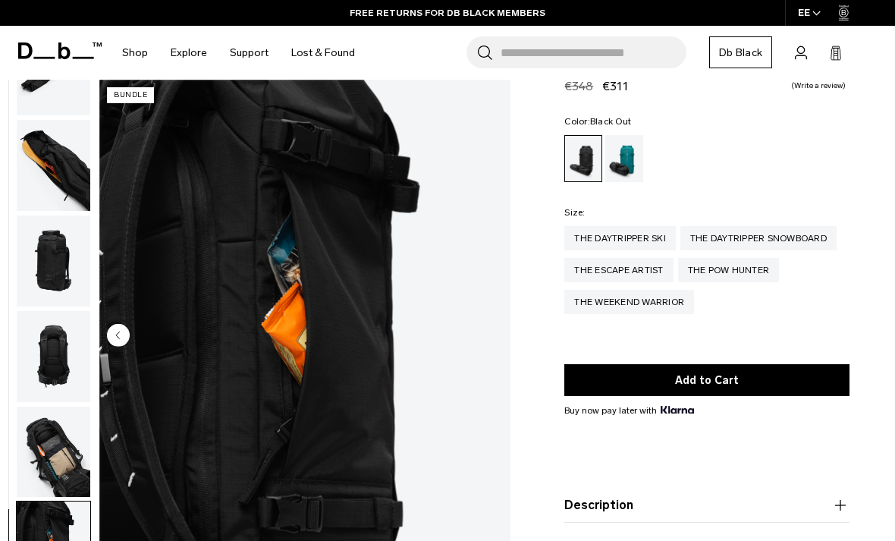
click at [496, 366] on img "8 / 8" at bounding box center [304, 337] width 411 height 514
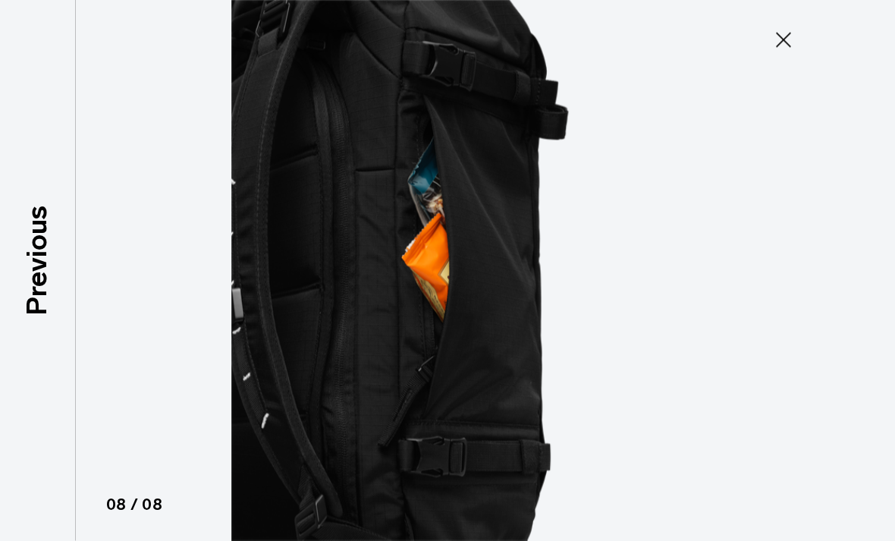
scroll to position [210, 0]
click at [786, 54] on button "Close" at bounding box center [784, 40] width 50 height 32
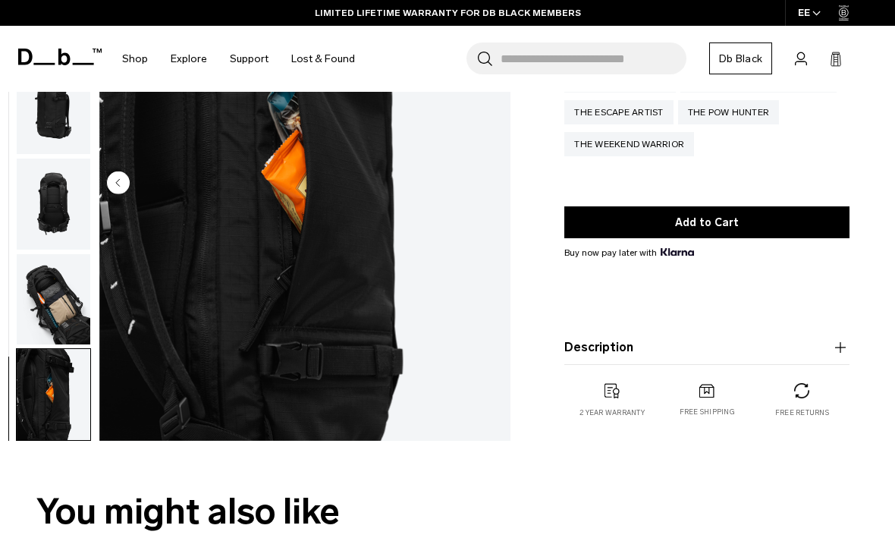
click at [65, 227] on img "button" at bounding box center [54, 204] width 74 height 91
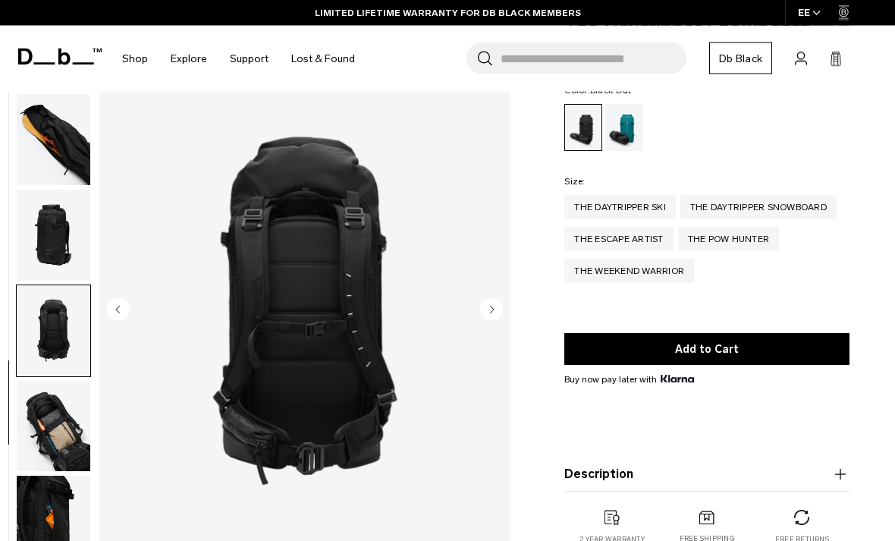
scroll to position [80, 0]
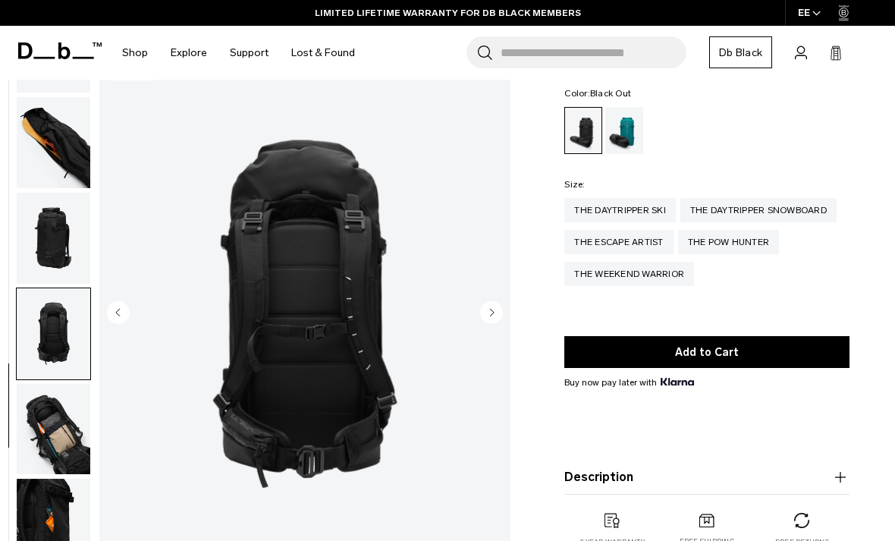
click at [54, 251] on img "button" at bounding box center [54, 238] width 74 height 91
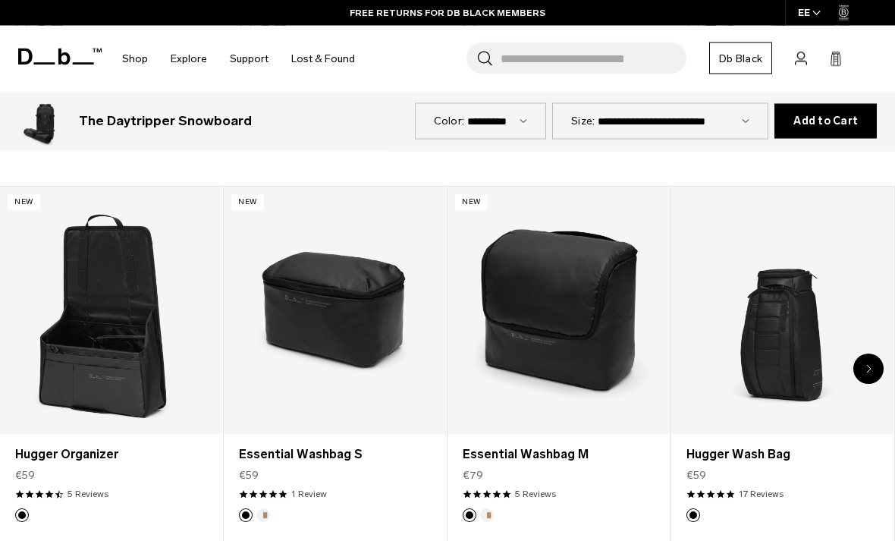
scroll to position [2375, 0]
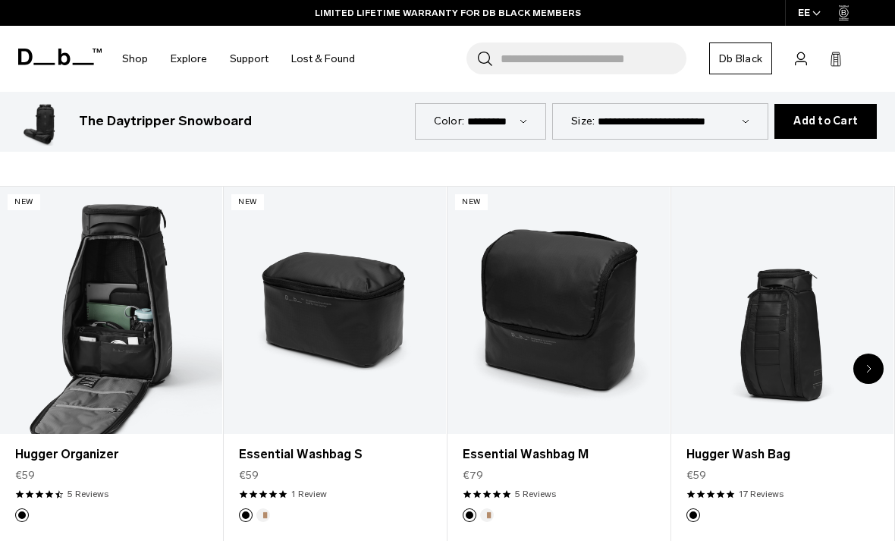
click at [181, 285] on link "Hugger Organizer" at bounding box center [111, 310] width 222 height 247
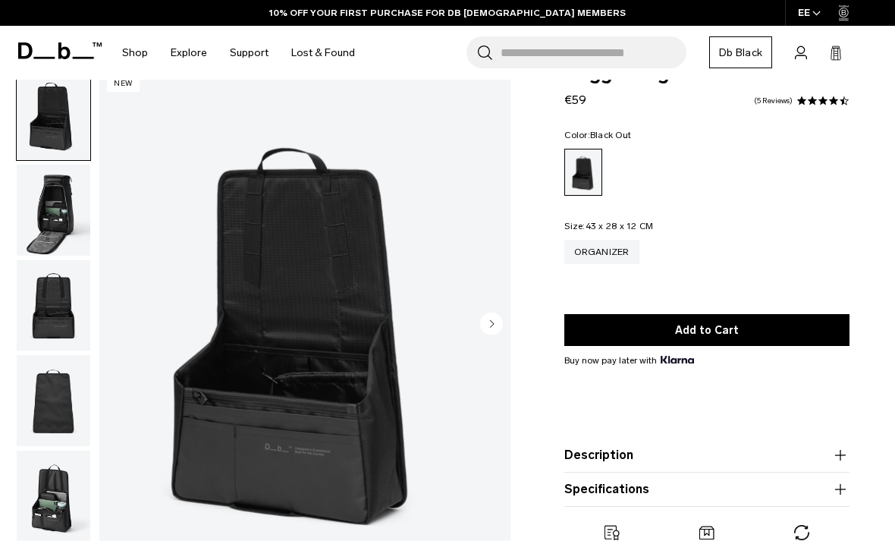
scroll to position [39, 0]
click at [71, 239] on img "button" at bounding box center [54, 210] width 74 height 91
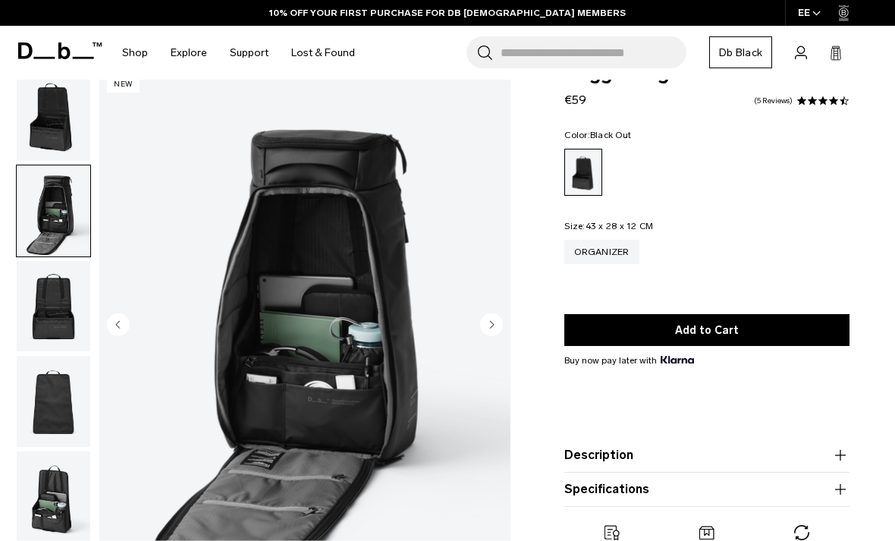
click at [64, 306] on img "button" at bounding box center [54, 305] width 74 height 91
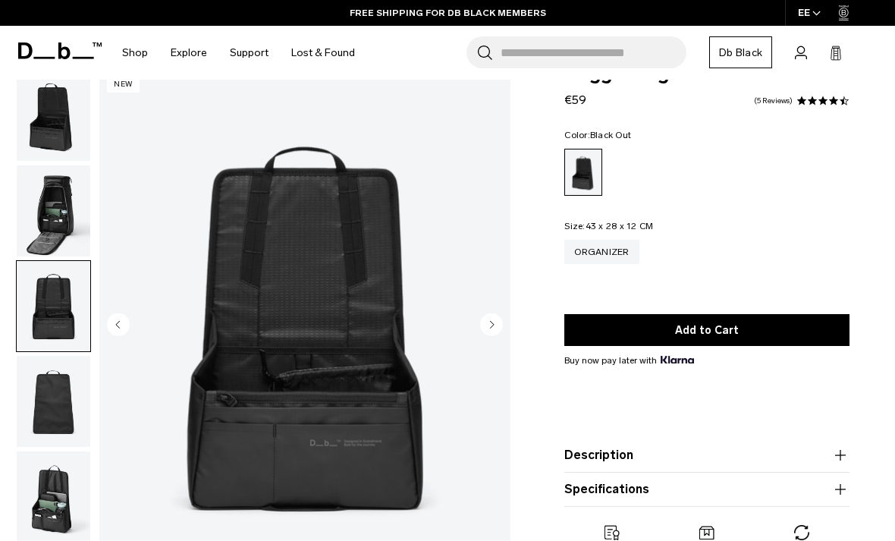
click at [63, 405] on img "button" at bounding box center [54, 401] width 74 height 91
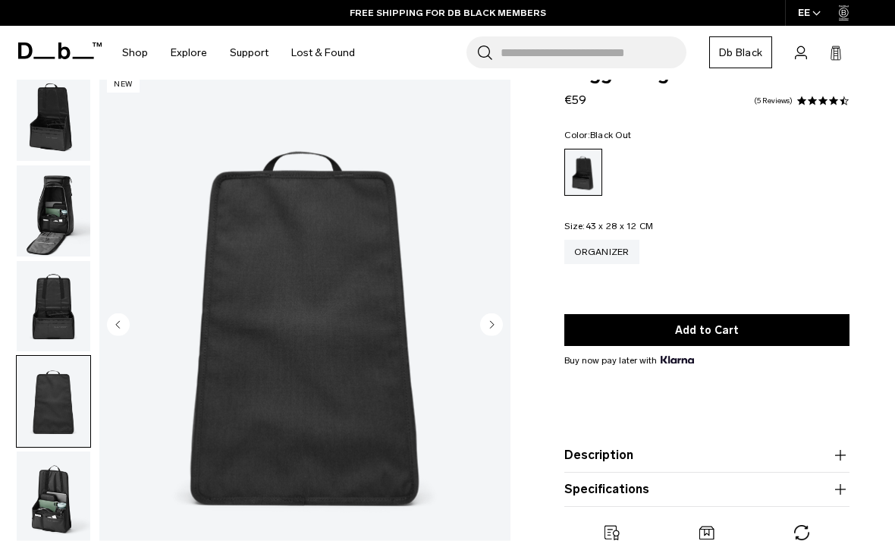
click at [63, 492] on img "button" at bounding box center [54, 496] width 74 height 91
